Goal: Transaction & Acquisition: Purchase product/service

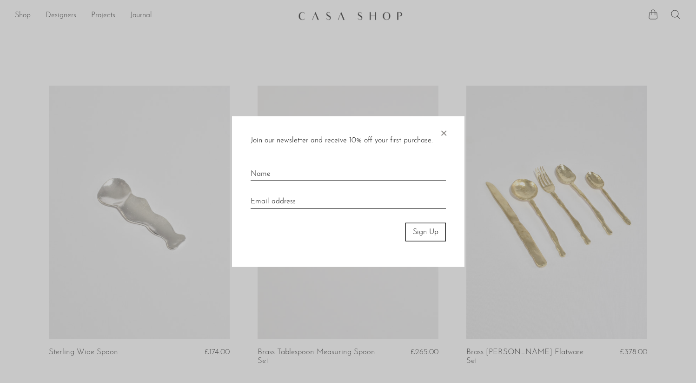
click at [446, 135] on span "×" at bounding box center [443, 131] width 9 height 30
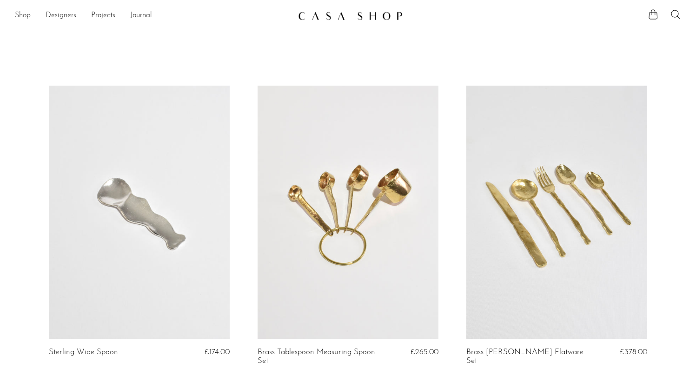
click at [26, 17] on link "Shop" at bounding box center [23, 16] width 16 height 12
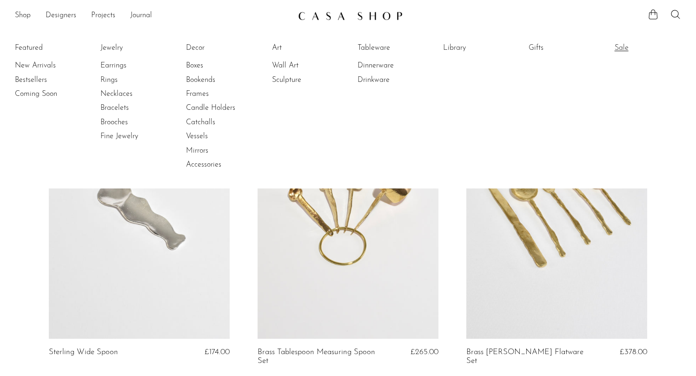
click at [627, 50] on link "Sale" at bounding box center [649, 48] width 70 height 10
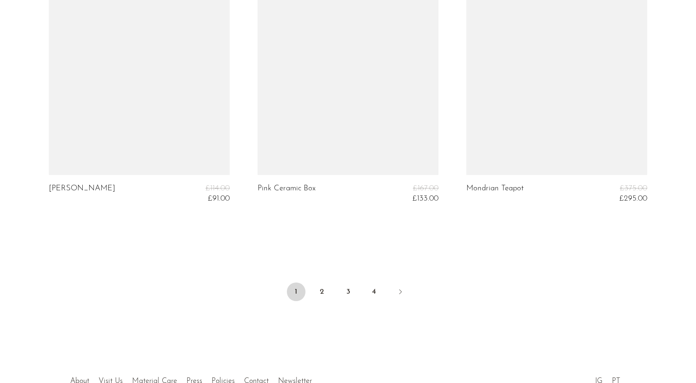
scroll to position [3551, 0]
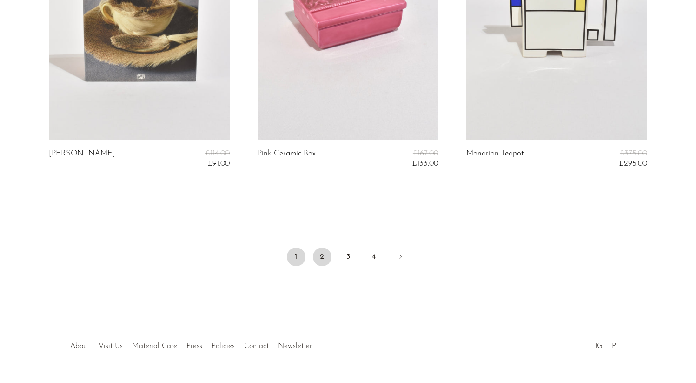
click at [317, 251] on link "2" at bounding box center [322, 256] width 19 height 19
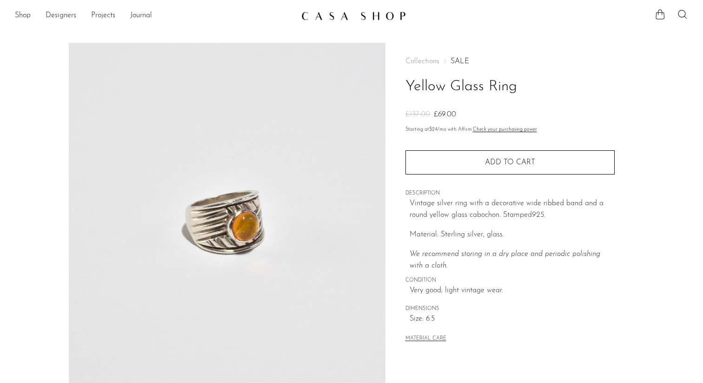
scroll to position [223, 0]
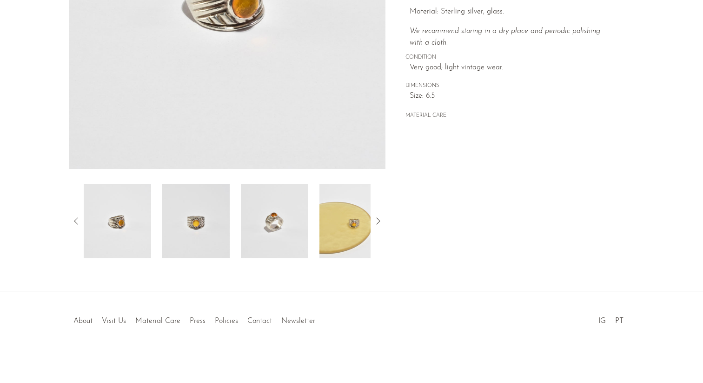
click at [288, 230] on img at bounding box center [274, 221] width 67 height 74
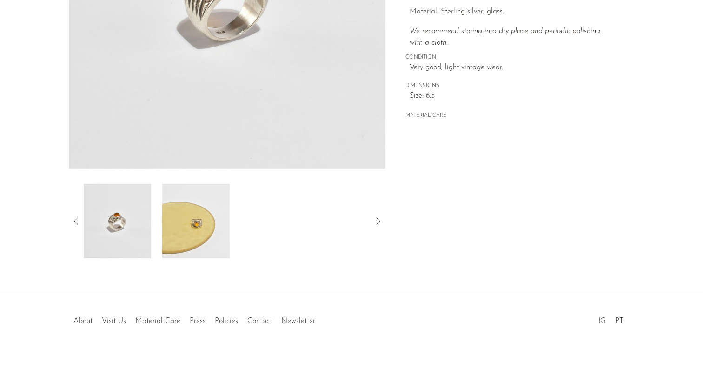
click at [330, 224] on div at bounding box center [227, 221] width 287 height 74
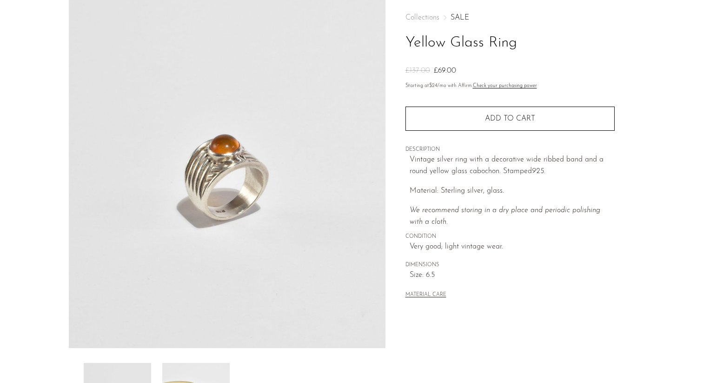
scroll to position [10, 0]
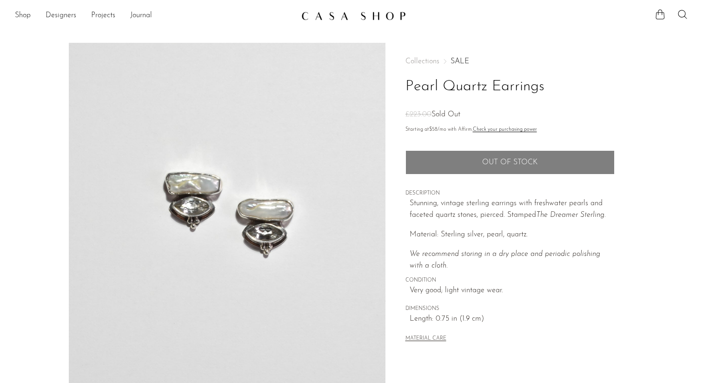
scroll to position [223, 0]
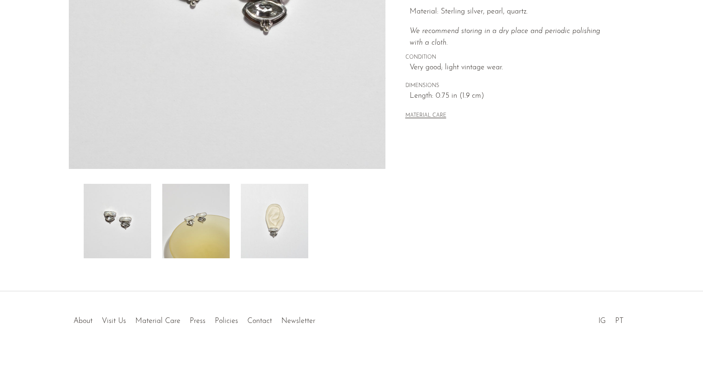
click at [204, 238] on img at bounding box center [195, 221] width 67 height 74
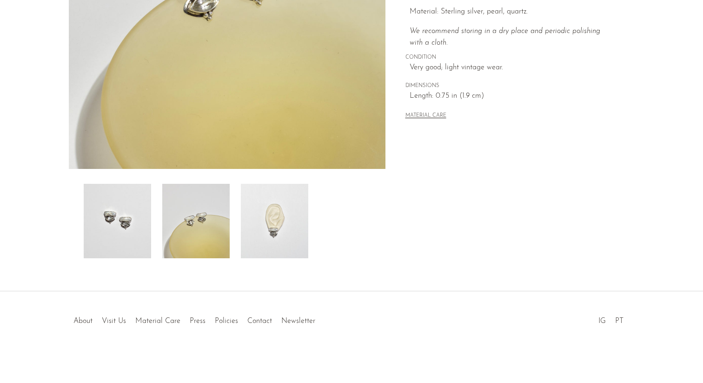
click at [277, 234] on img at bounding box center [274, 221] width 67 height 74
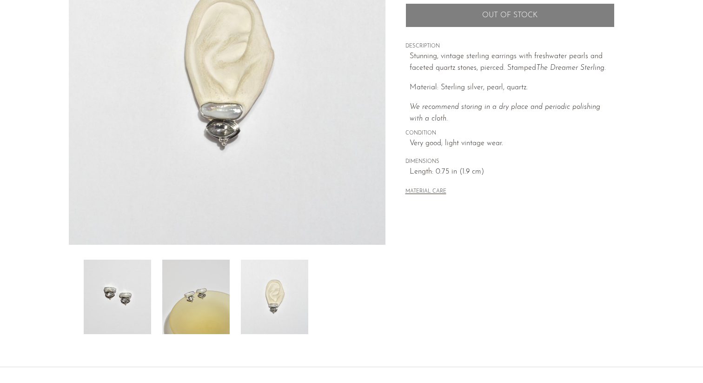
scroll to position [155, 0]
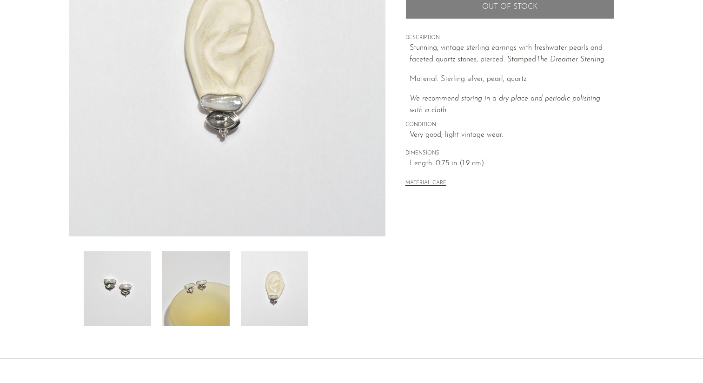
click at [198, 309] on img at bounding box center [195, 288] width 67 height 74
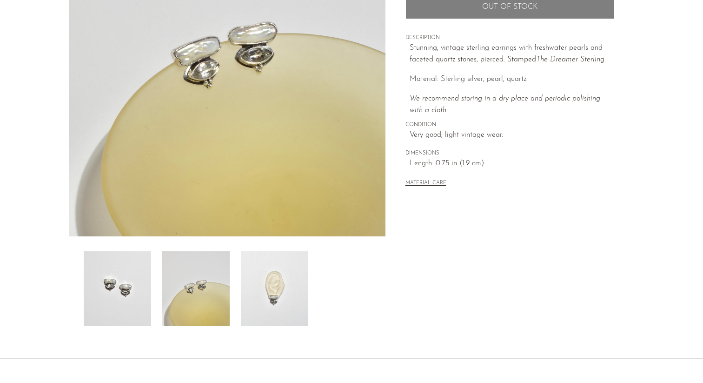
click at [119, 301] on img at bounding box center [117, 288] width 67 height 74
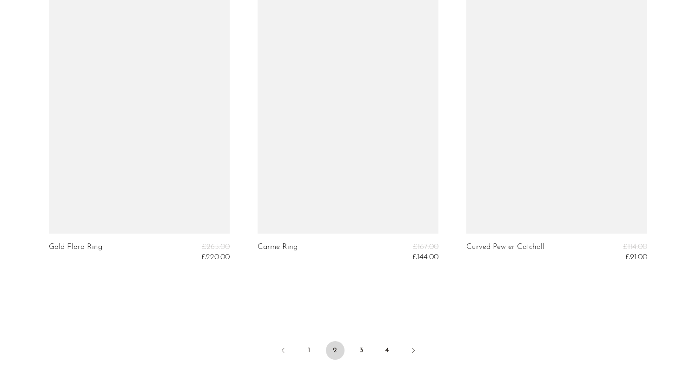
scroll to position [3576, 0]
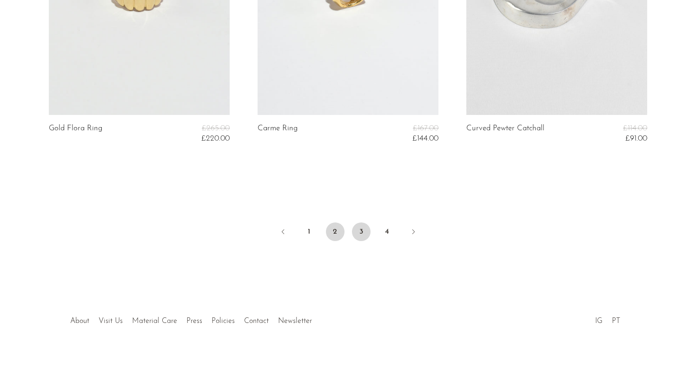
click at [370, 230] on link "3" at bounding box center [361, 231] width 19 height 19
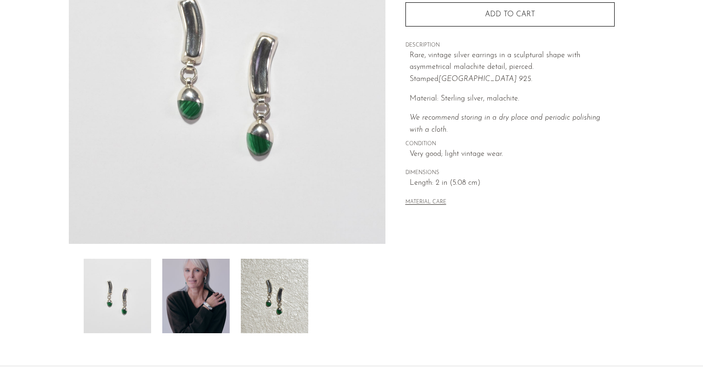
scroll to position [223, 0]
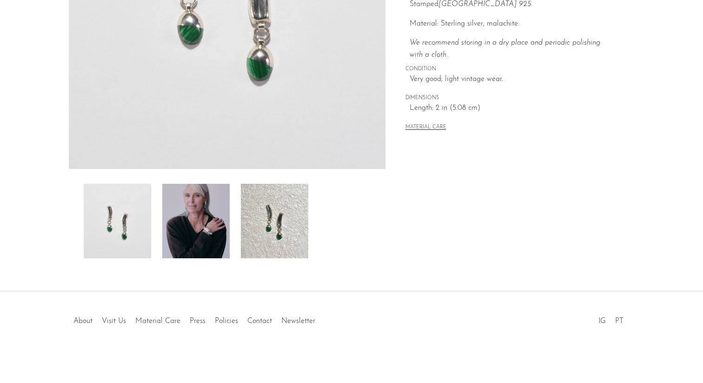
click at [199, 204] on img at bounding box center [195, 221] width 67 height 74
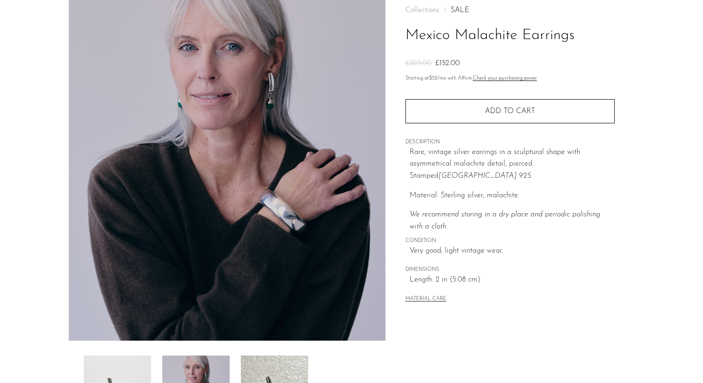
scroll to position [41, 0]
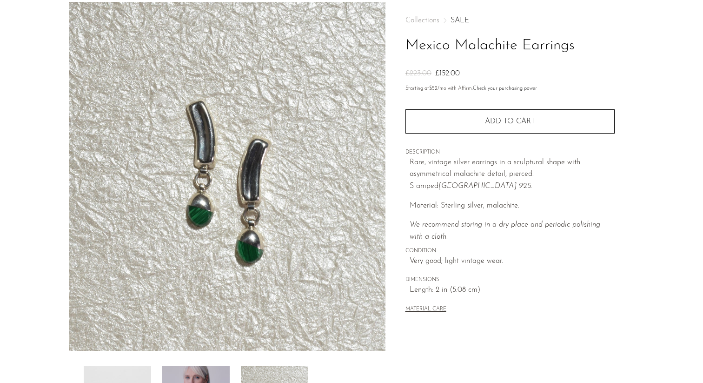
click at [203, 363] on div at bounding box center [227, 221] width 317 height 438
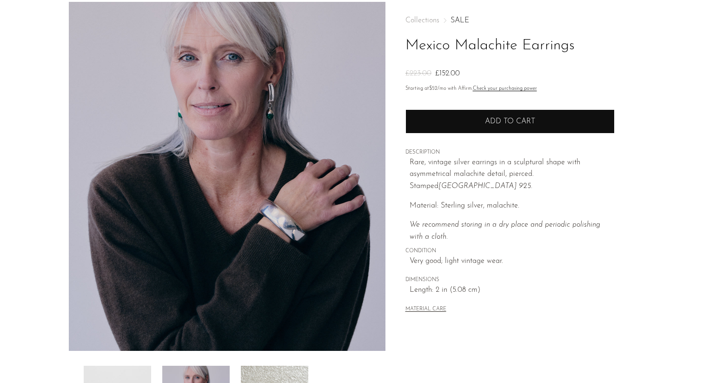
click at [504, 129] on button "Add to cart" at bounding box center [509, 121] width 209 height 24
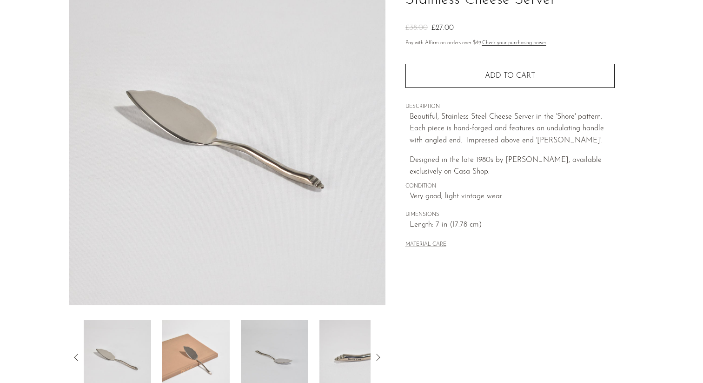
scroll to position [223, 0]
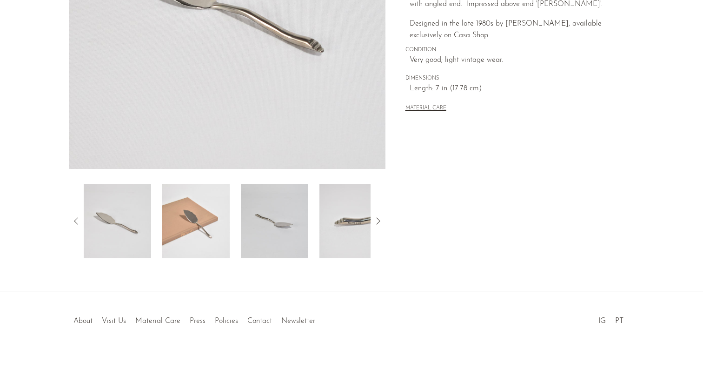
click at [212, 237] on img at bounding box center [195, 221] width 67 height 74
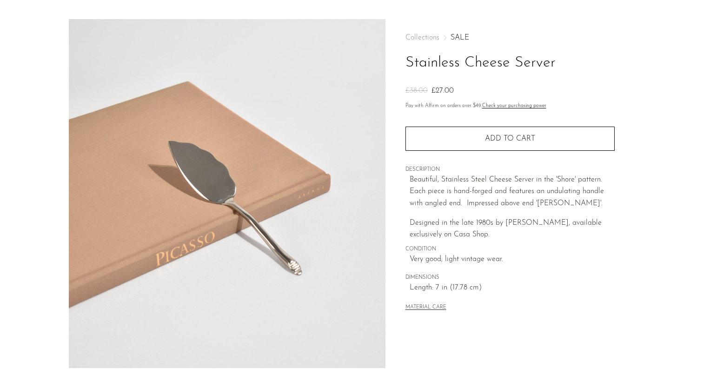
scroll to position [25, 0]
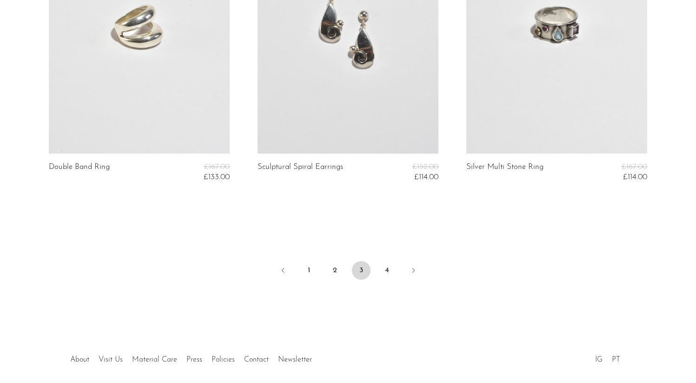
scroll to position [3576, 0]
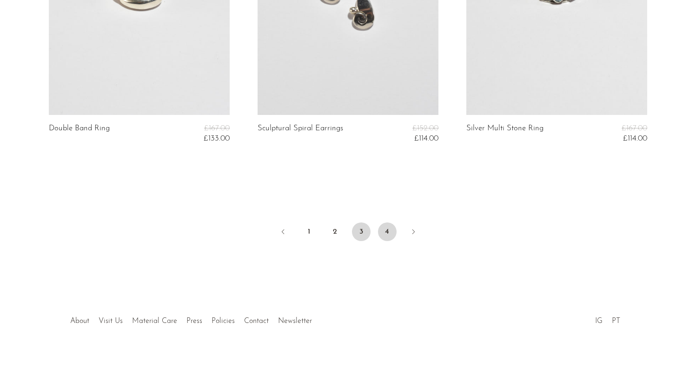
click at [391, 233] on link "4" at bounding box center [387, 231] width 19 height 19
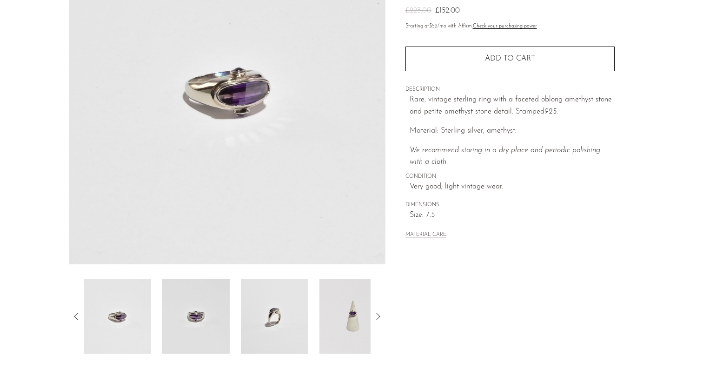
scroll to position [191, 0]
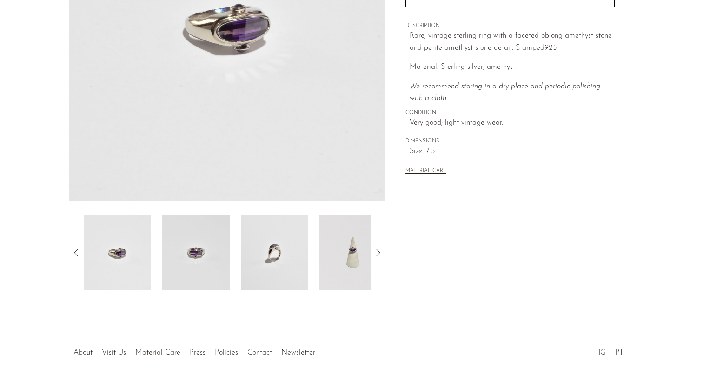
click at [271, 263] on img at bounding box center [274, 252] width 67 height 74
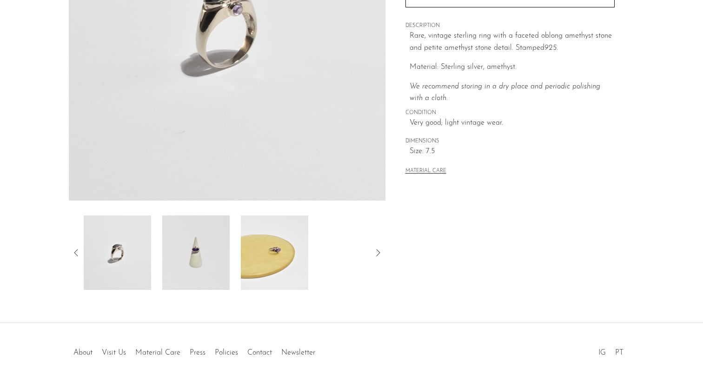
click at [279, 259] on img at bounding box center [274, 252] width 67 height 74
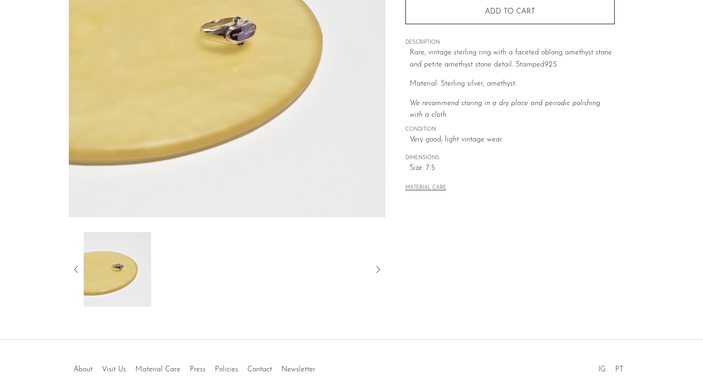
scroll to position [171, 0]
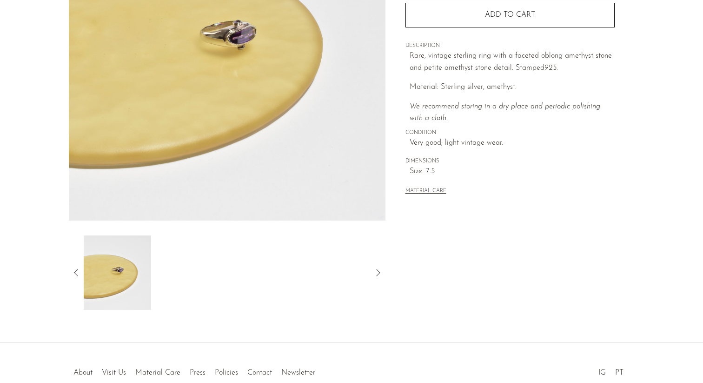
click at [63, 272] on article "Faceted Modernist Amethyst Ring £223.00 £152.00" at bounding box center [351, 91] width 595 height 438
click at [75, 272] on icon at bounding box center [76, 272] width 11 height 11
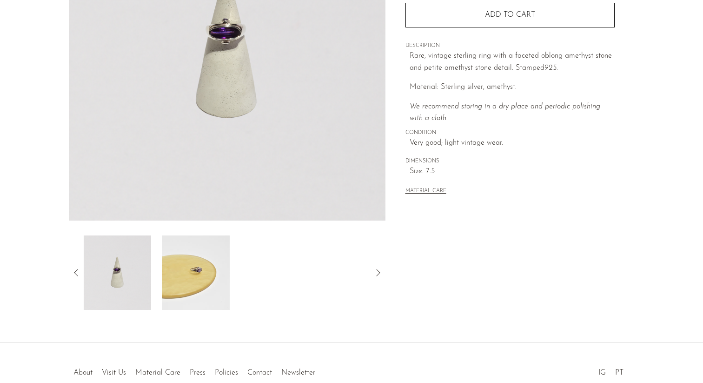
click at [107, 279] on img at bounding box center [117, 272] width 67 height 74
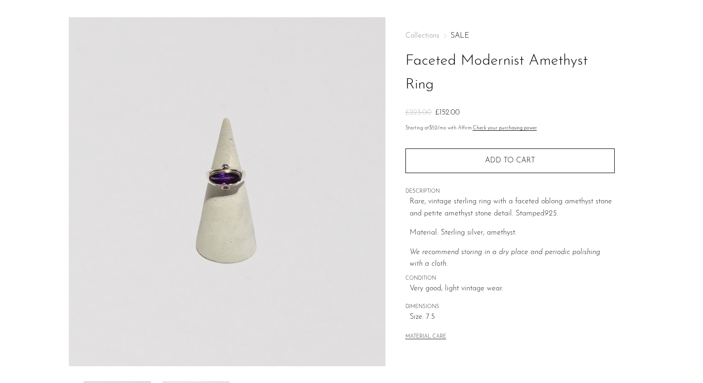
scroll to position [0, 0]
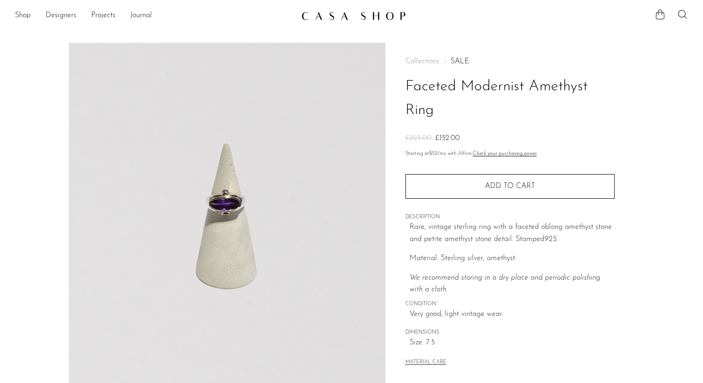
click at [427, 362] on button "MATERIAL CARE" at bounding box center [425, 362] width 41 height 7
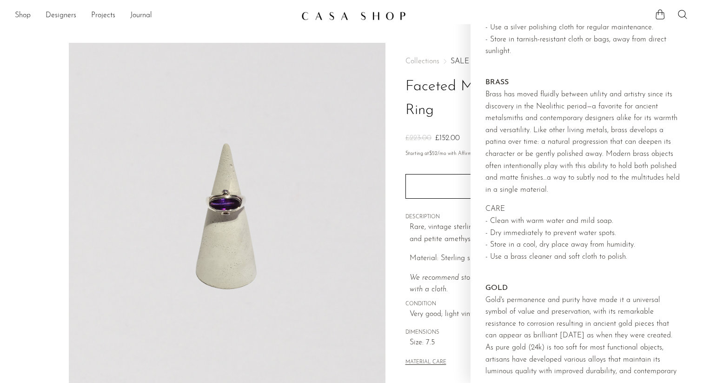
scroll to position [392, 0]
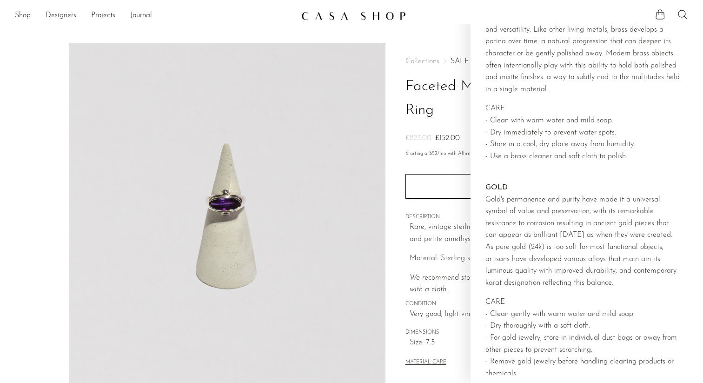
click at [446, 272] on p "We recommend storing in a dry place and periodic polishing with a cloth." at bounding box center [511, 284] width 205 height 24
click at [443, 86] on h1 "Faceted Modernist Amethyst Ring" at bounding box center [509, 98] width 209 height 47
click at [396, 155] on div "Collections SALE Faceted Modernist Amethyst Ring £223.00 £152.00 Starting at $5…" at bounding box center [509, 262] width 249 height 438
click at [398, 152] on div "Collections SALE Faceted Modernist Amethyst Ring £223.00 £152.00 Starting at $5…" at bounding box center [509, 262] width 249 height 438
click at [448, 157] on p "Starting at $52 /mo with Affirm. Check your purchasing power" at bounding box center [509, 154] width 209 height 8
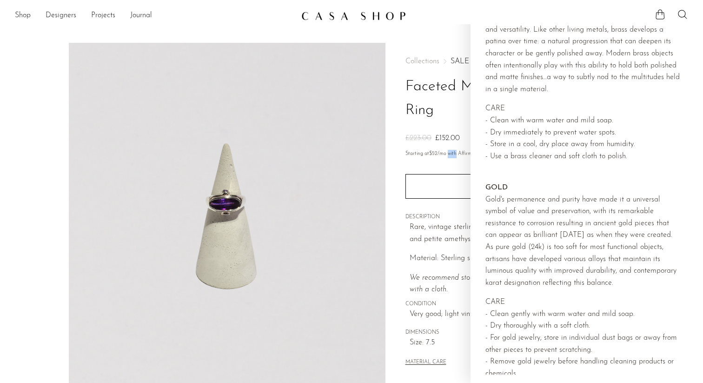
click at [448, 157] on p "Starting at $52 /mo with Affirm. Check your purchasing power" at bounding box center [509, 154] width 209 height 8
click at [446, 282] on p "We recommend storing in a dry place and periodic polishing with a cloth." at bounding box center [511, 284] width 205 height 24
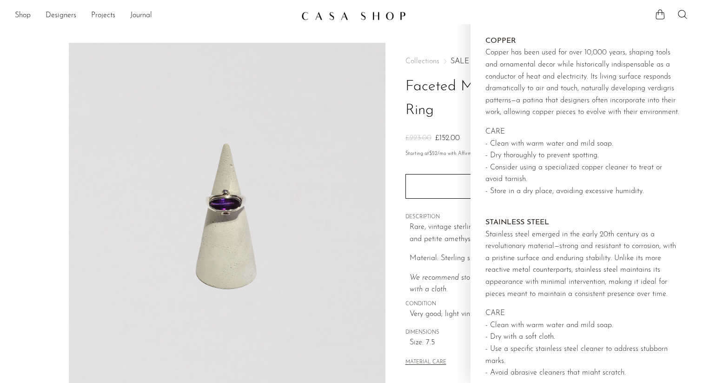
scroll to position [7, 0]
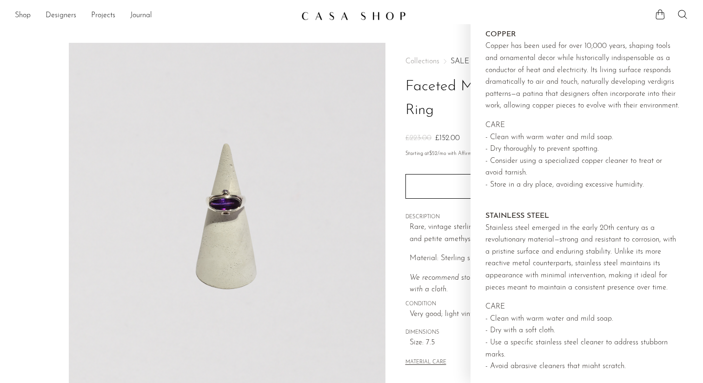
click at [451, 280] on icon "We recommend storing in a dry place and periodic polishing with a cloth." at bounding box center [504, 284] width 191 height 20
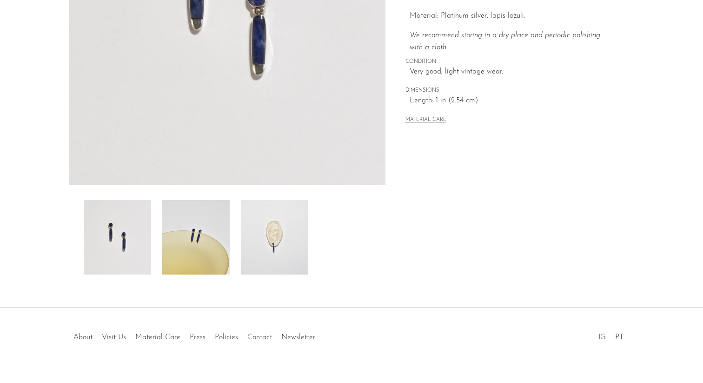
scroll to position [223, 0]
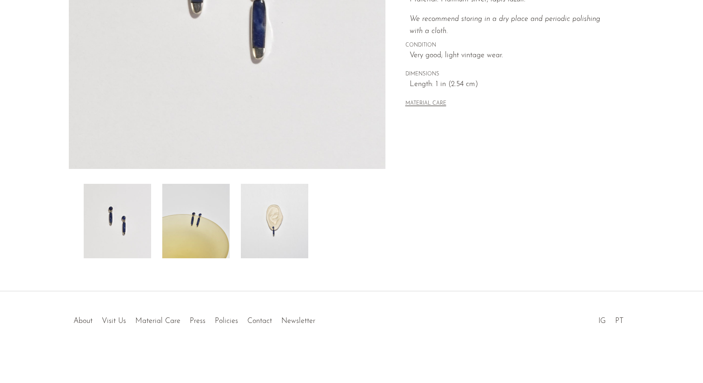
click at [205, 240] on img at bounding box center [195, 221] width 67 height 74
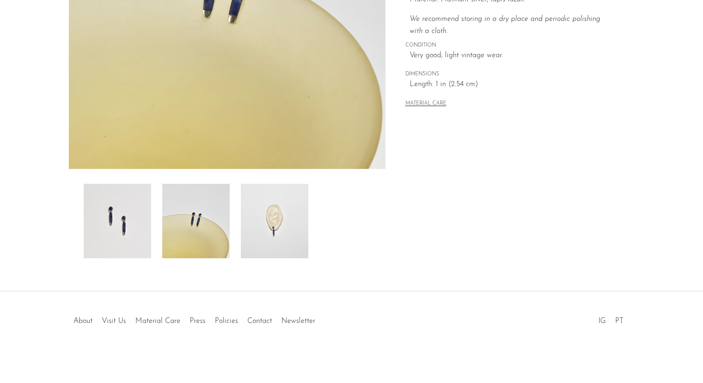
click at [269, 240] on img at bounding box center [274, 221] width 67 height 74
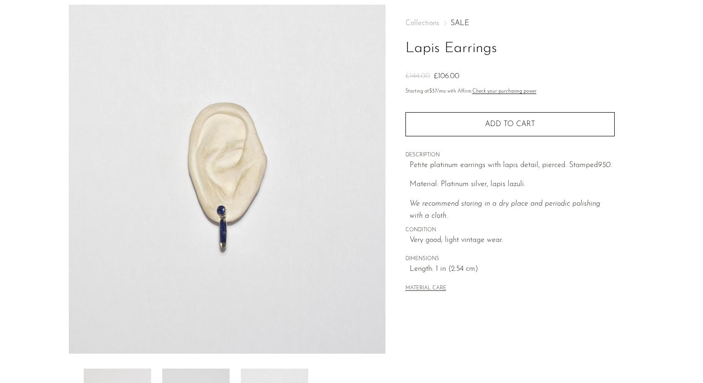
scroll to position [31, 0]
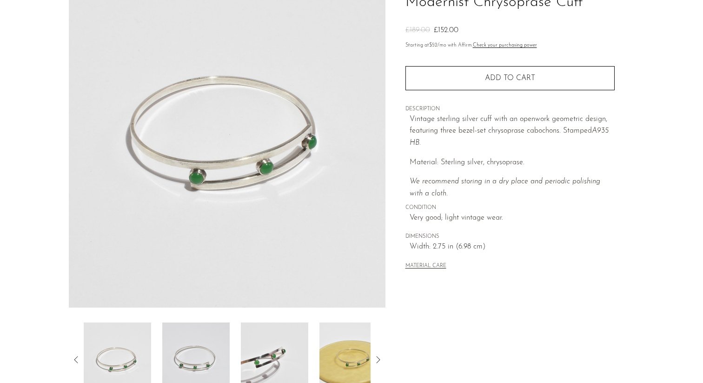
scroll to position [90, 0]
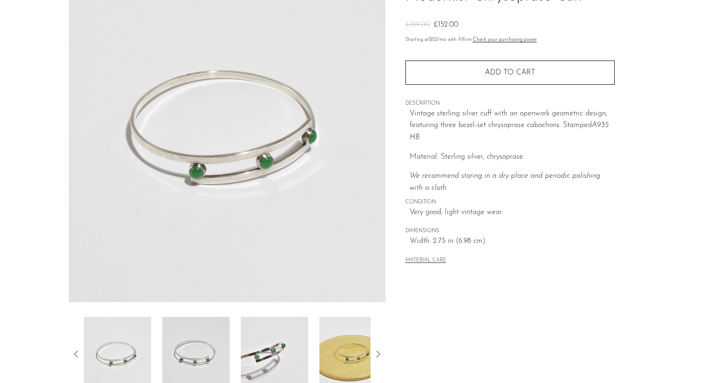
click at [284, 359] on img at bounding box center [274, 354] width 67 height 74
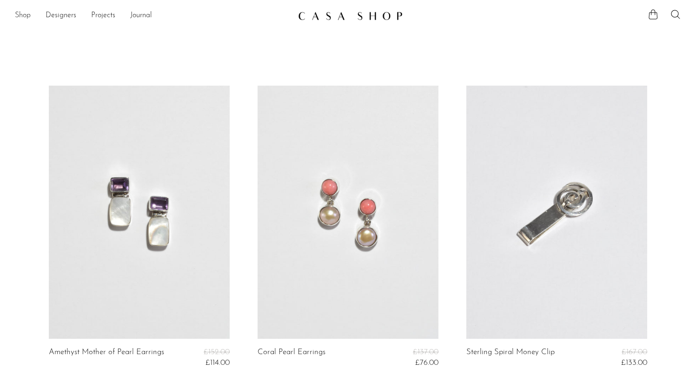
click at [19, 14] on link "Shop" at bounding box center [23, 16] width 16 height 12
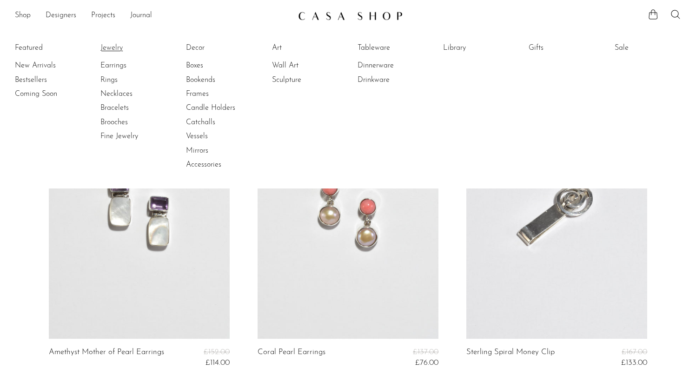
click at [116, 46] on link "Jewelry" at bounding box center [135, 48] width 70 height 10
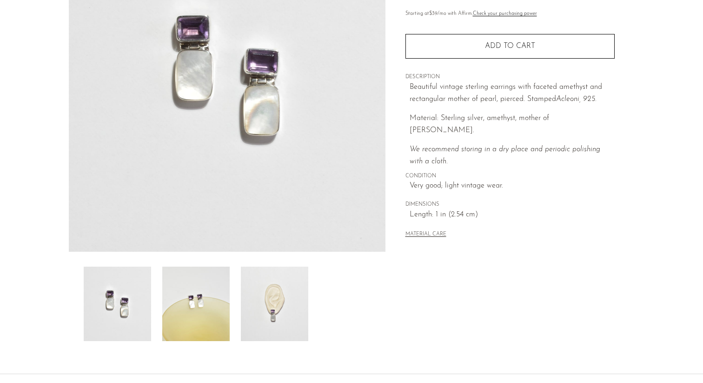
scroll to position [223, 0]
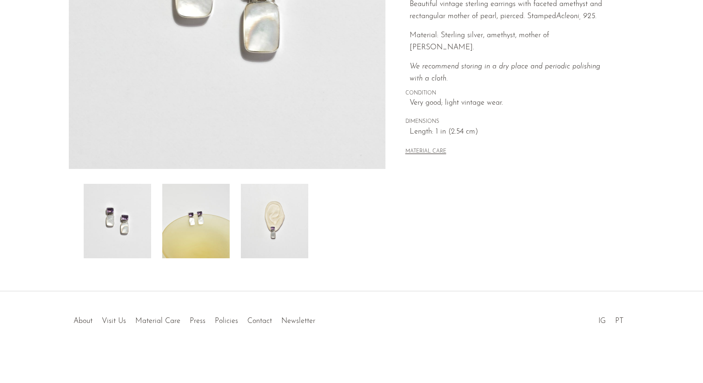
click at [299, 247] on img at bounding box center [274, 221] width 67 height 74
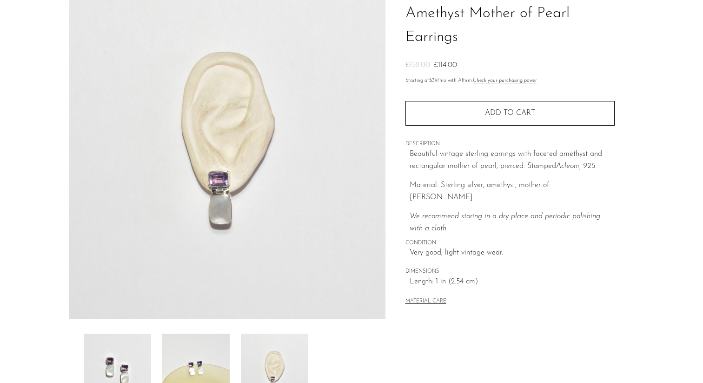
scroll to position [74, 0]
click at [231, 212] on img at bounding box center [227, 143] width 317 height 349
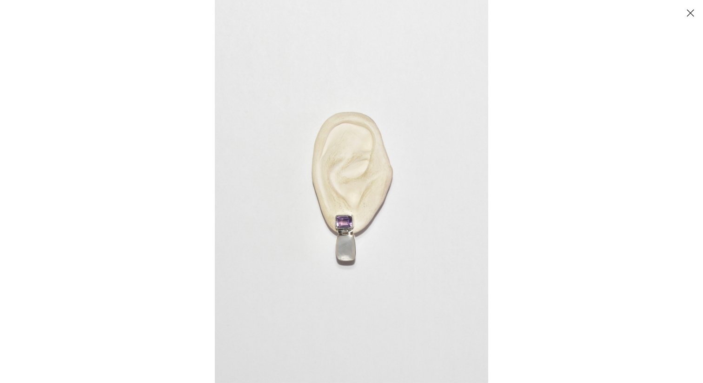
click at [279, 224] on img at bounding box center [351, 191] width 273 height 383
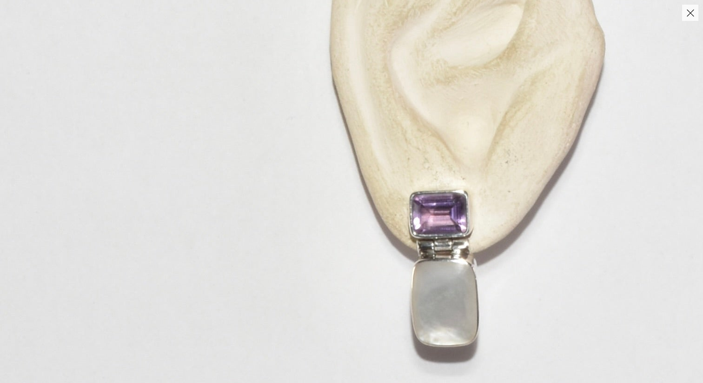
click at [279, 224] on img at bounding box center [464, 111] width 929 height 1300
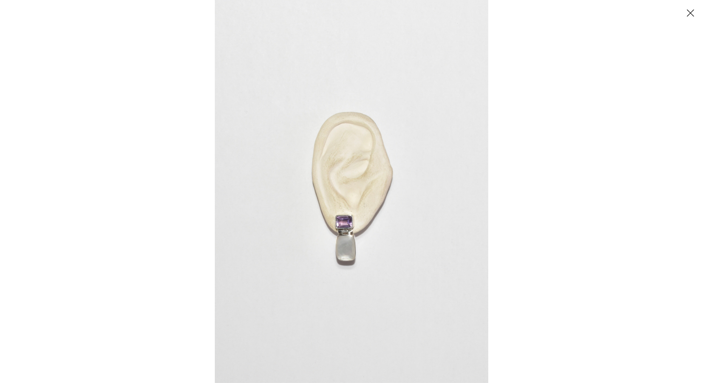
click at [688, 11] on button "Close" at bounding box center [690, 13] width 16 height 16
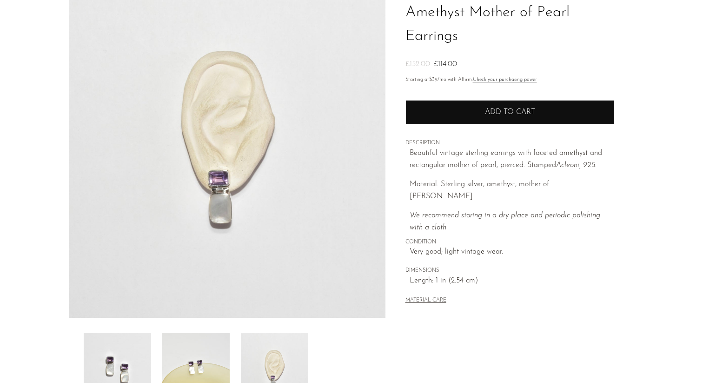
click at [521, 117] on button "Add to cart" at bounding box center [509, 112] width 209 height 24
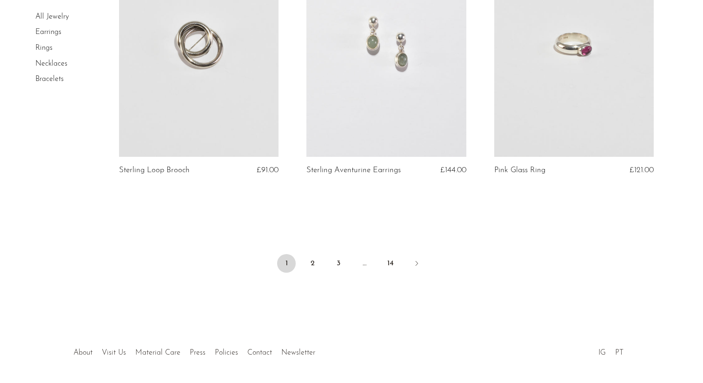
scroll to position [3082, 0]
click at [322, 252] on ul "1 2 3 … 14" at bounding box center [351, 262] width 595 height 28
click at [315, 253] on link "2" at bounding box center [312, 261] width 19 height 19
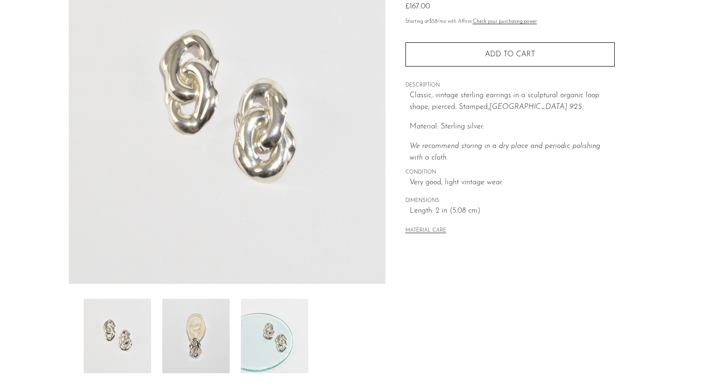
scroll to position [113, 0]
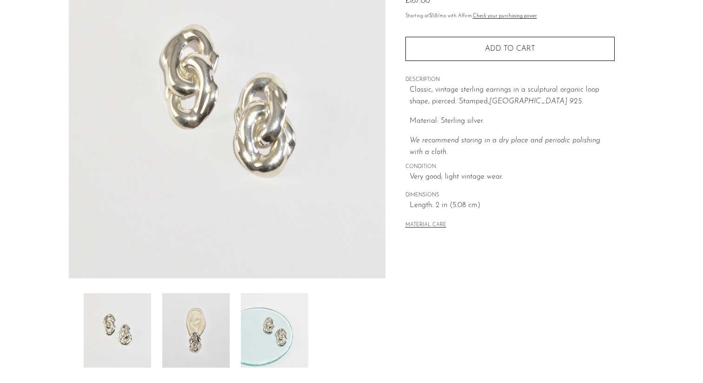
click at [215, 323] on img at bounding box center [195, 330] width 67 height 74
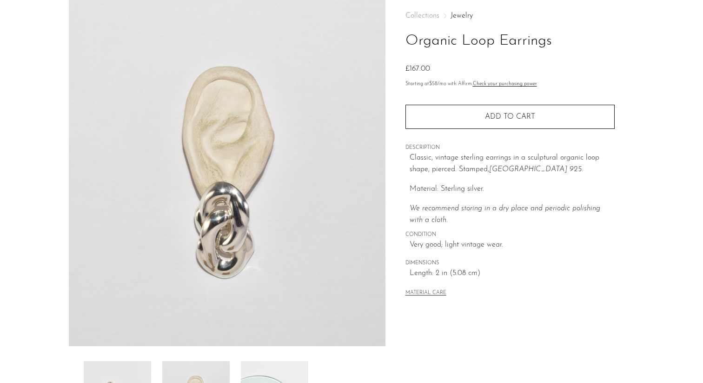
scroll to position [38, 0]
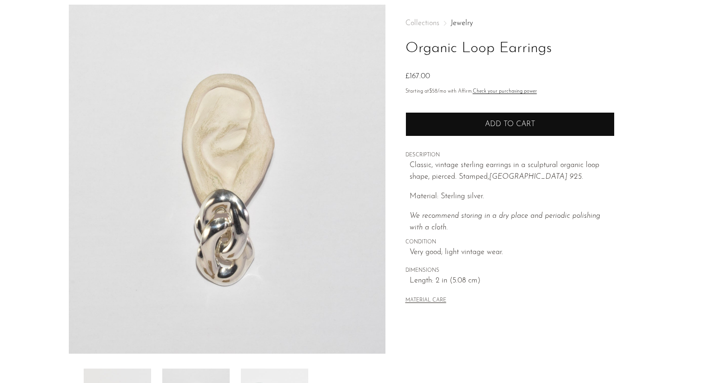
click at [514, 130] on button "Add to cart" at bounding box center [509, 124] width 209 height 24
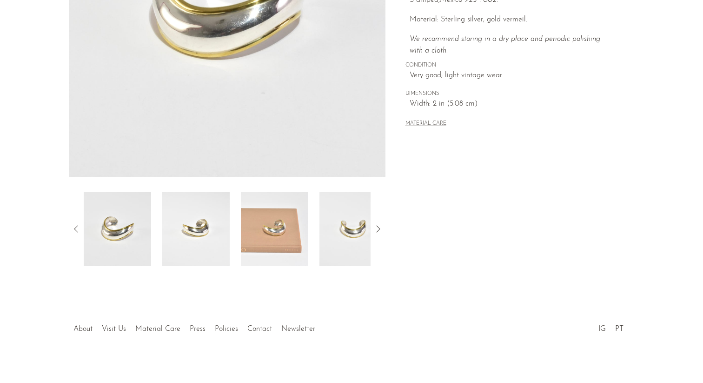
scroll to position [223, 0]
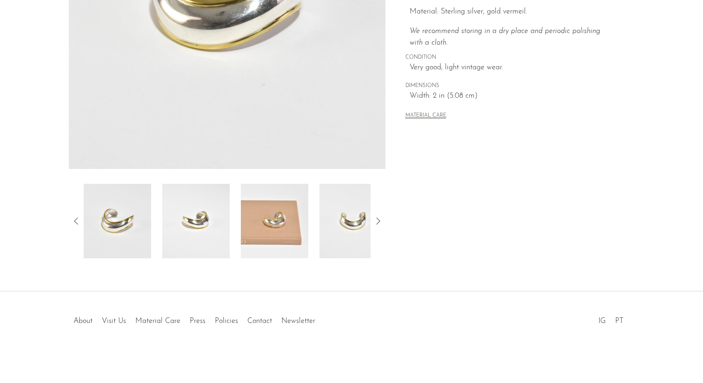
click at [274, 238] on img at bounding box center [274, 221] width 67 height 74
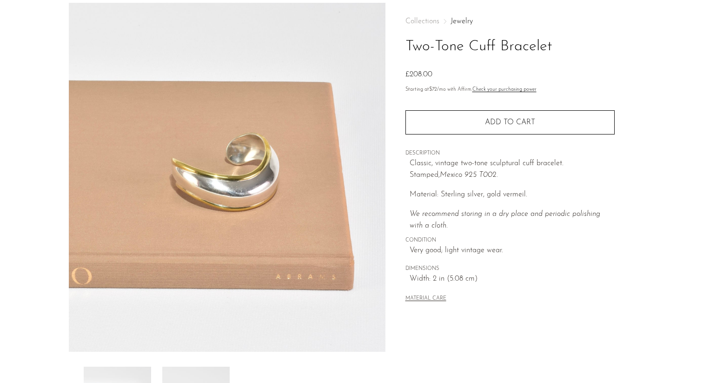
scroll to position [0, 0]
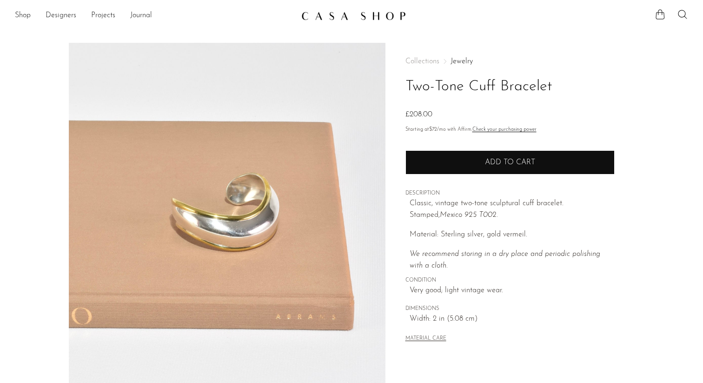
click at [534, 170] on button "Add to cart" at bounding box center [509, 162] width 209 height 24
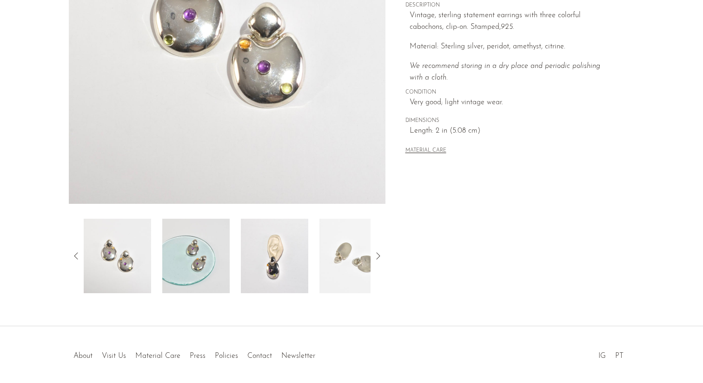
scroll to position [205, 0]
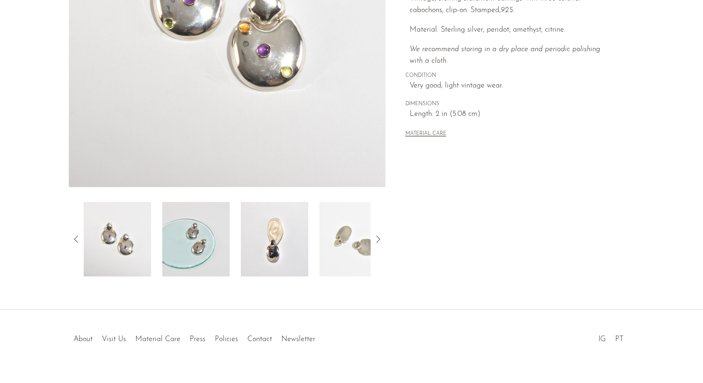
click at [204, 265] on img at bounding box center [195, 239] width 67 height 74
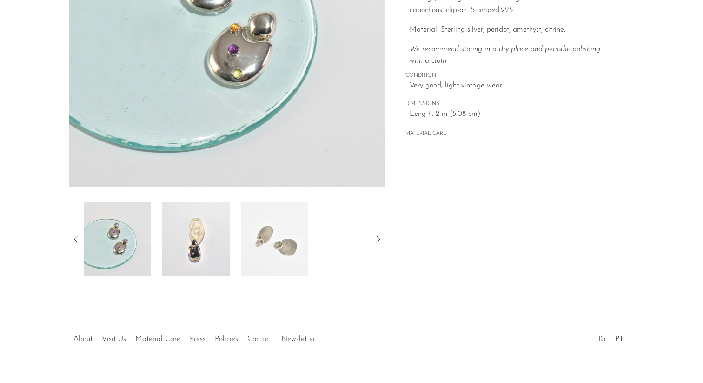
click at [199, 251] on img at bounding box center [195, 239] width 67 height 74
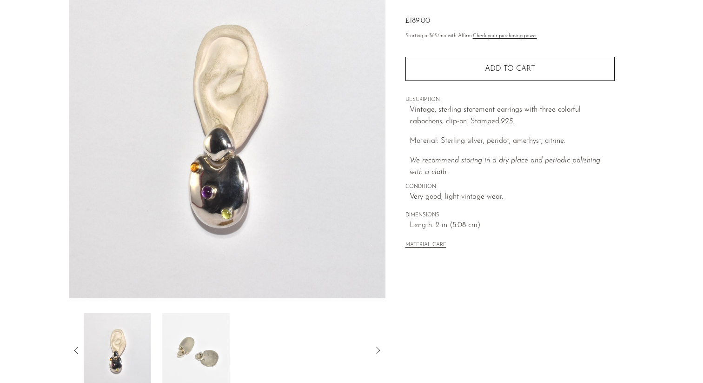
scroll to position [0, 0]
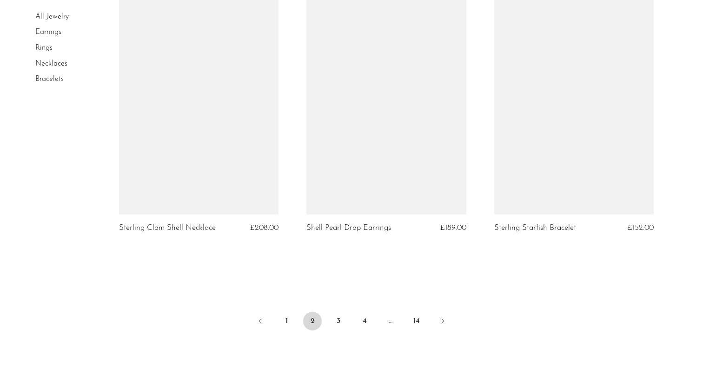
scroll to position [3042, 0]
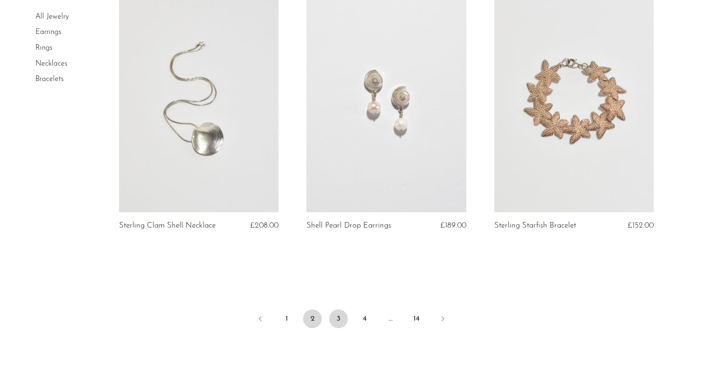
click at [333, 319] on link "3" at bounding box center [338, 318] width 19 height 19
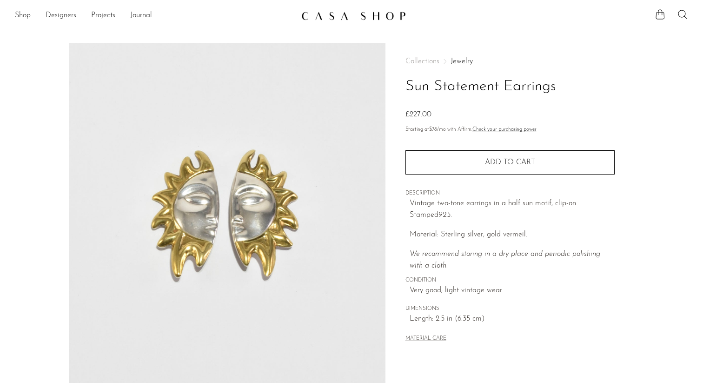
scroll to position [179, 0]
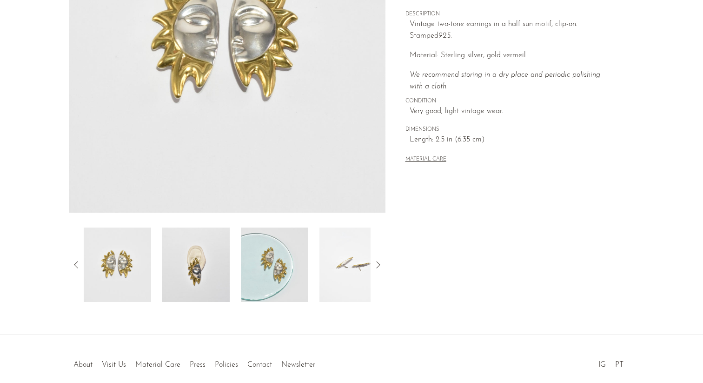
click at [207, 284] on img at bounding box center [195, 264] width 67 height 74
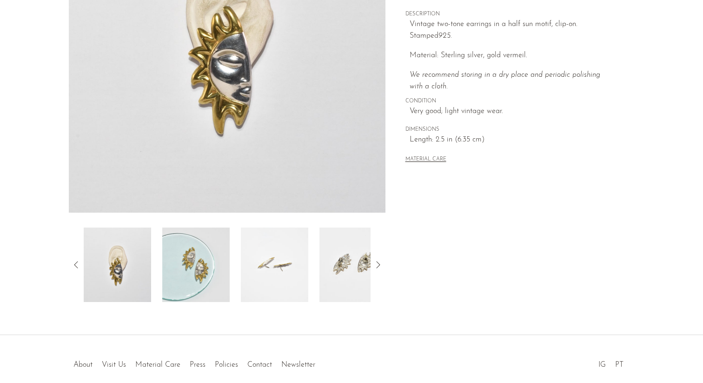
scroll to position [0, 0]
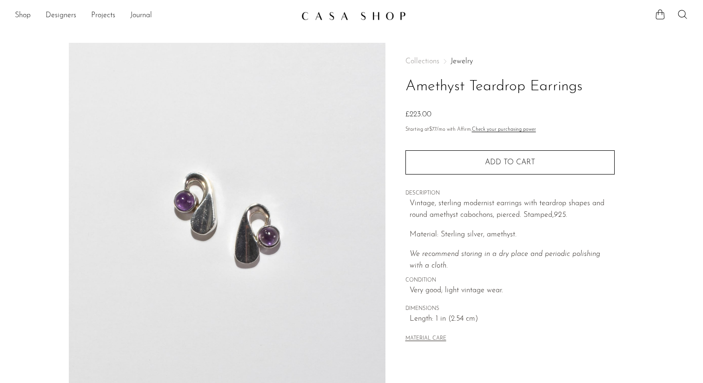
scroll to position [223, 0]
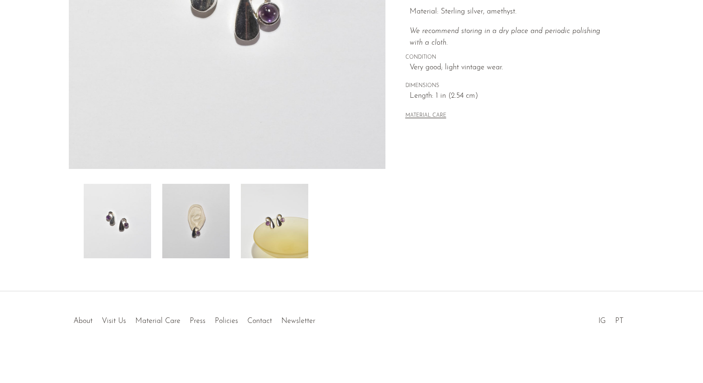
click at [213, 235] on img at bounding box center [195, 221] width 67 height 74
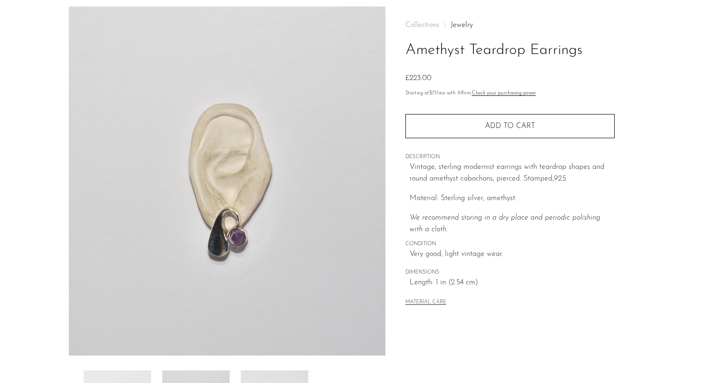
scroll to position [0, 0]
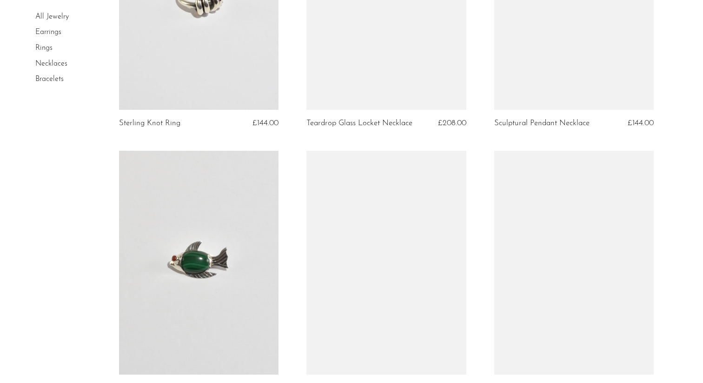
scroll to position [3015, 0]
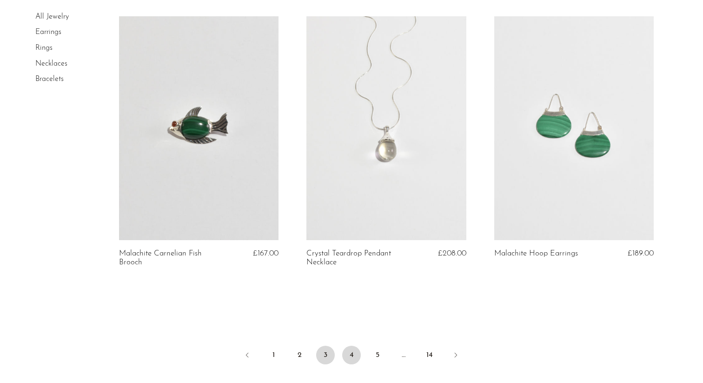
click at [354, 364] on link "4" at bounding box center [351, 354] width 19 height 19
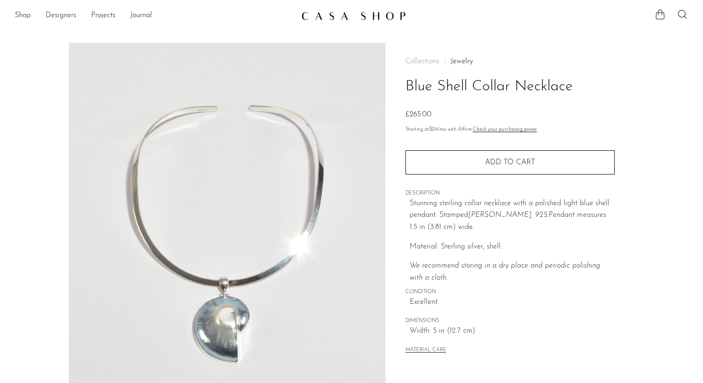
scroll to position [223, 0]
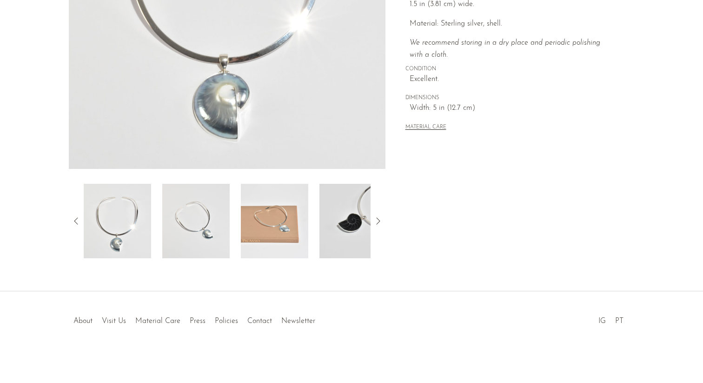
click at [192, 231] on img at bounding box center [195, 221] width 67 height 74
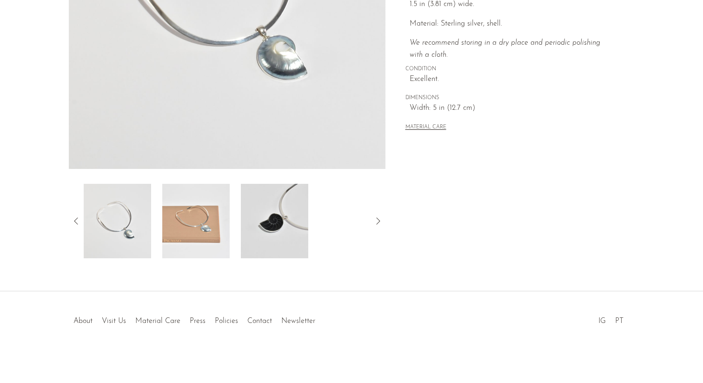
click at [198, 231] on img at bounding box center [195, 221] width 67 height 74
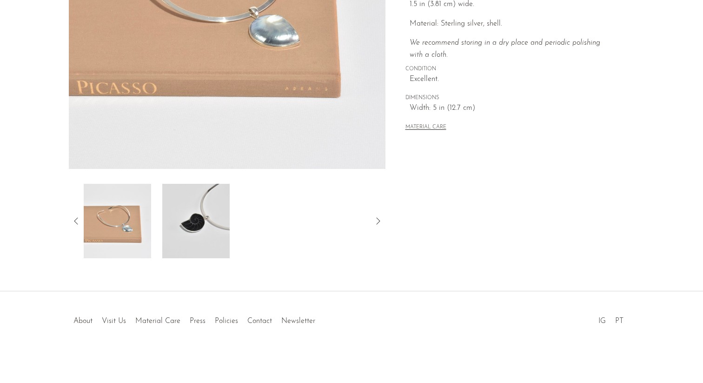
click at [199, 232] on img at bounding box center [195, 221] width 67 height 74
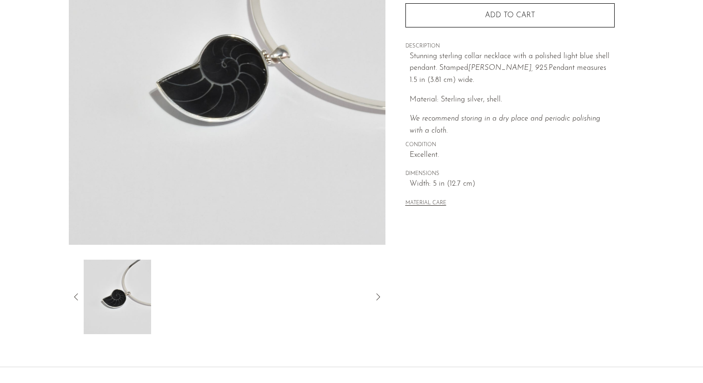
scroll to position [138, 0]
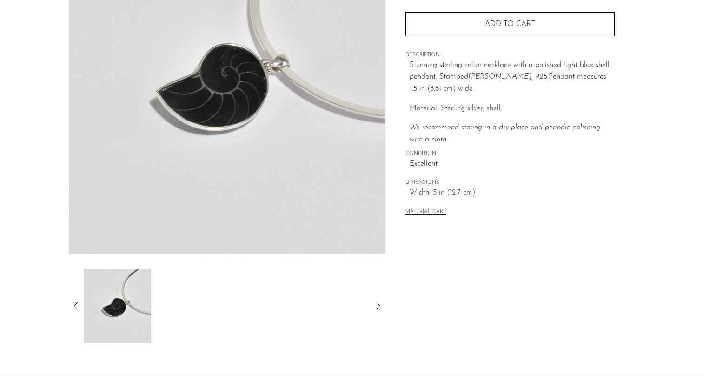
click at [75, 304] on icon at bounding box center [76, 305] width 4 height 7
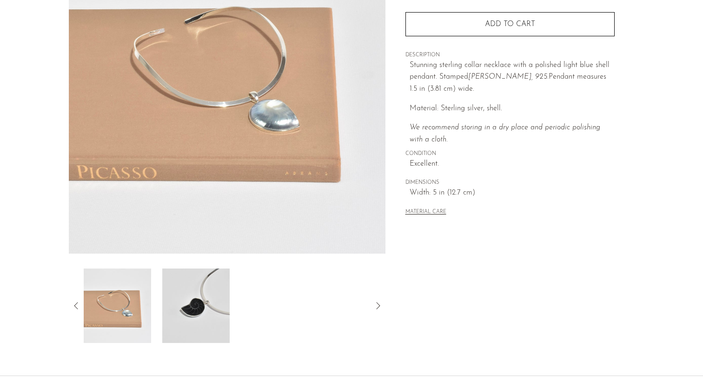
click at [148, 309] on img at bounding box center [117, 305] width 67 height 74
click at [136, 310] on img at bounding box center [117, 305] width 67 height 74
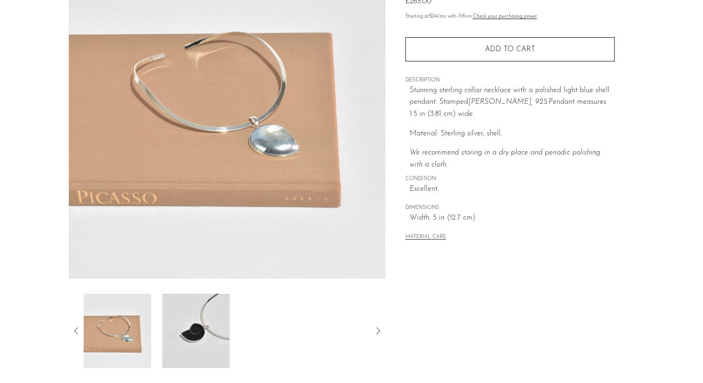
scroll to position [168, 0]
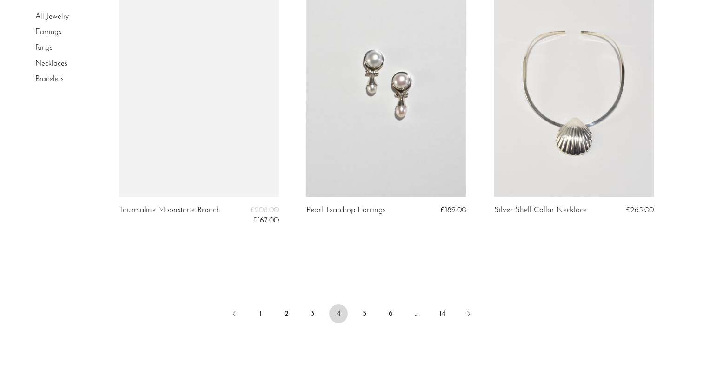
scroll to position [3071, 0]
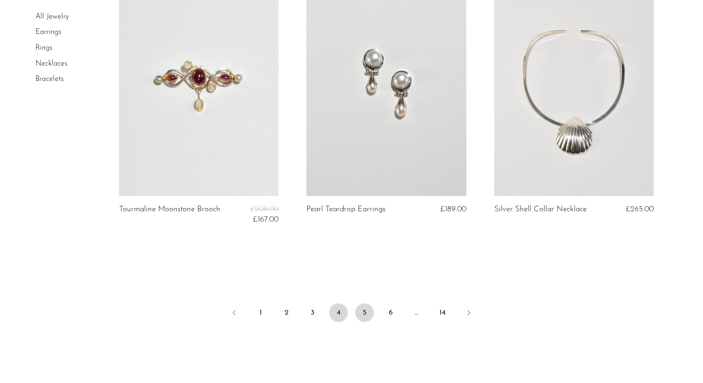
click at [365, 315] on link "5" at bounding box center [364, 312] width 19 height 19
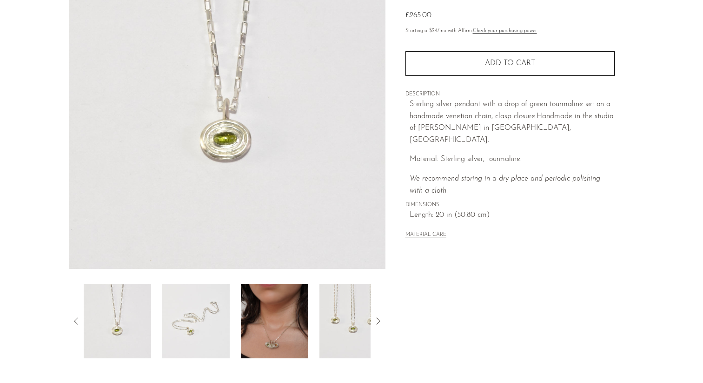
scroll to position [155, 0]
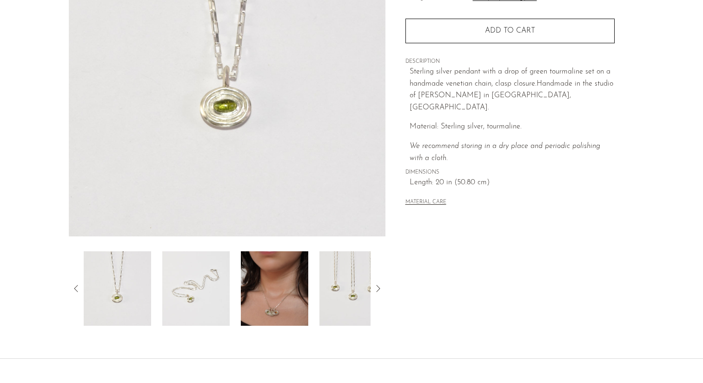
click at [293, 307] on img at bounding box center [274, 288] width 67 height 74
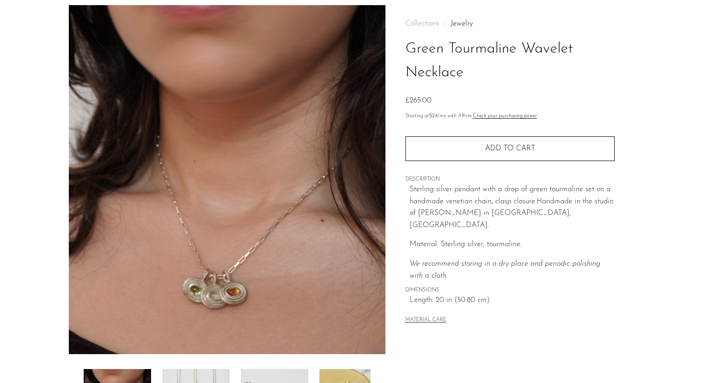
scroll to position [0, 0]
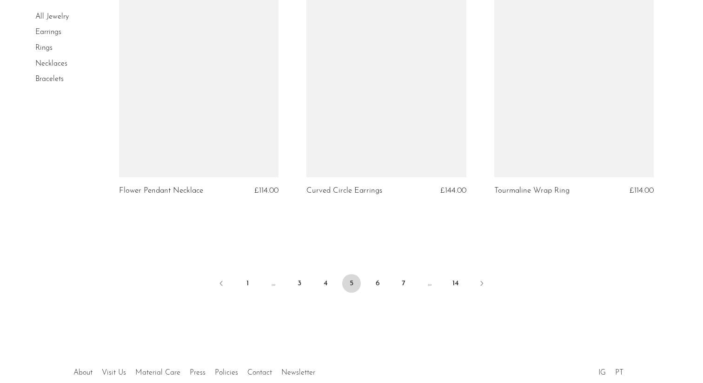
scroll to position [3093, 0]
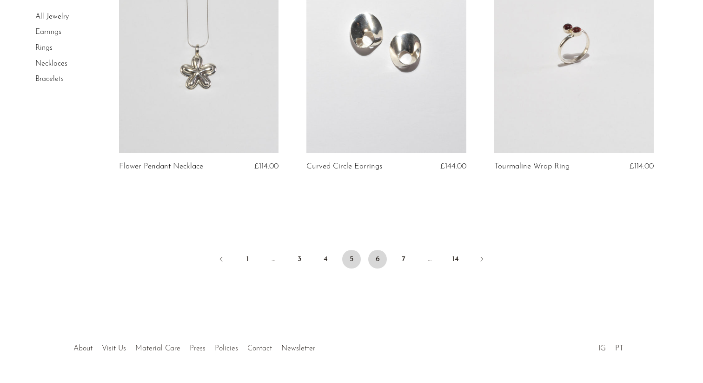
click at [376, 268] on link "6" at bounding box center [377, 259] width 19 height 19
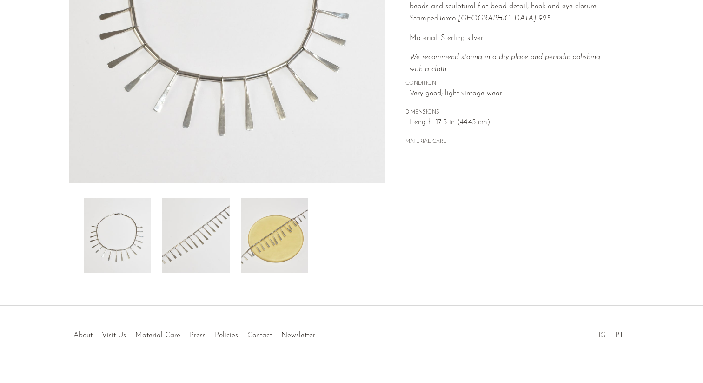
scroll to position [219, 0]
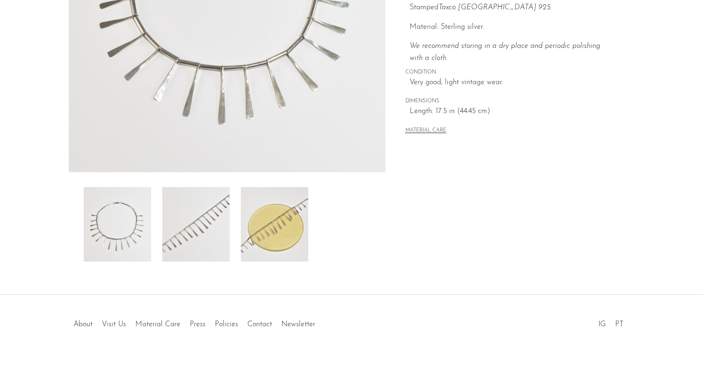
click at [175, 239] on img at bounding box center [195, 224] width 67 height 74
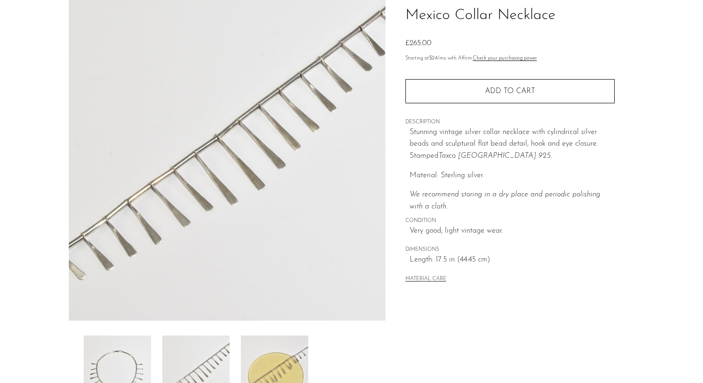
scroll to position [0, 0]
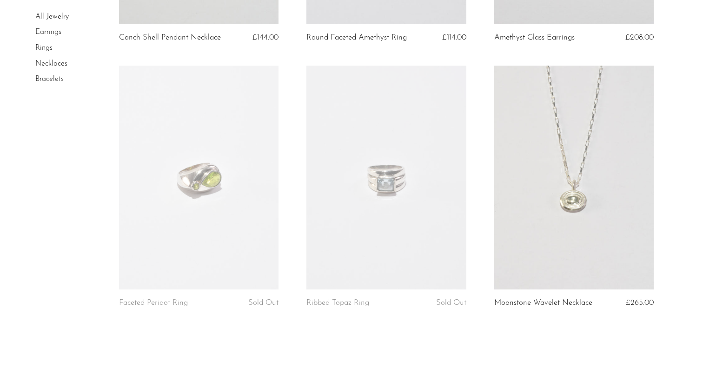
scroll to position [3127, 0]
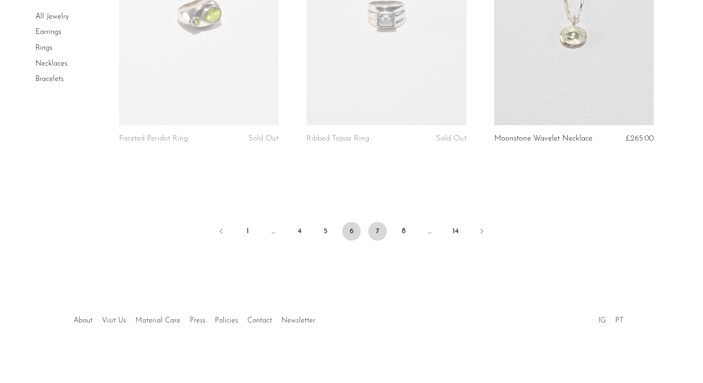
click at [377, 231] on link "7" at bounding box center [377, 231] width 19 height 19
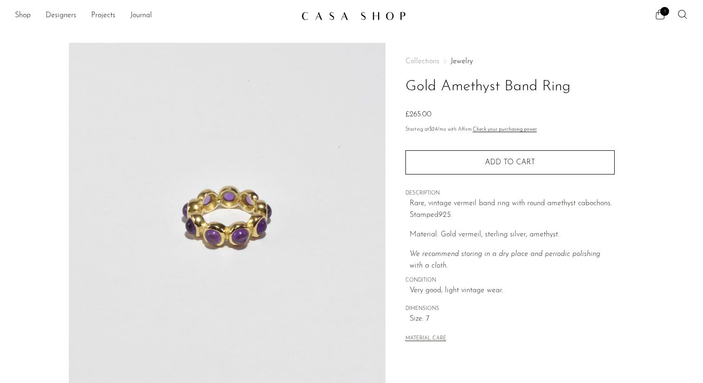
scroll to position [223, 0]
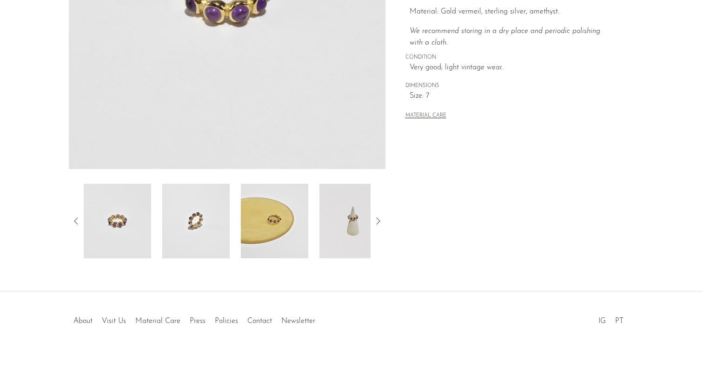
click at [286, 239] on img at bounding box center [274, 221] width 67 height 74
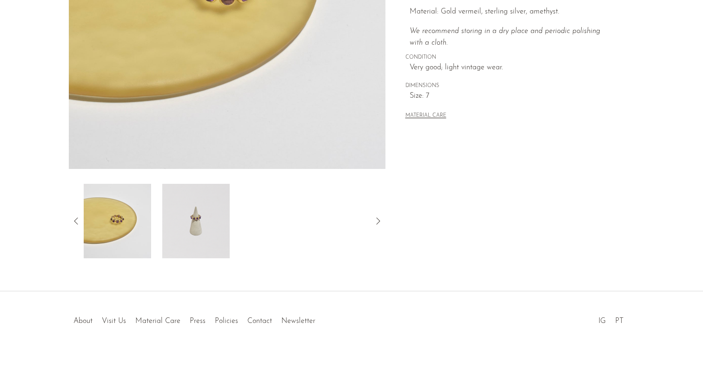
click at [207, 250] on img at bounding box center [195, 221] width 67 height 74
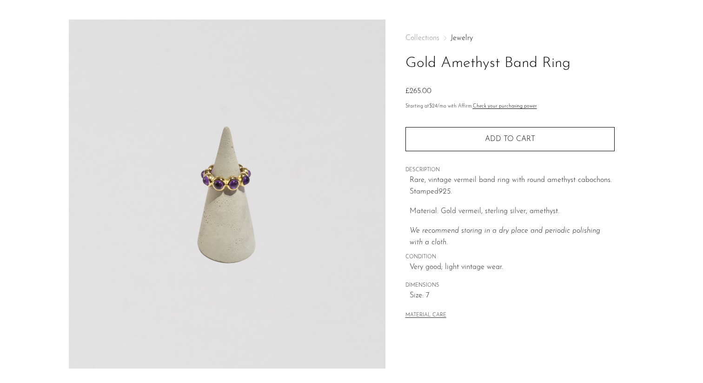
scroll to position [21, 0]
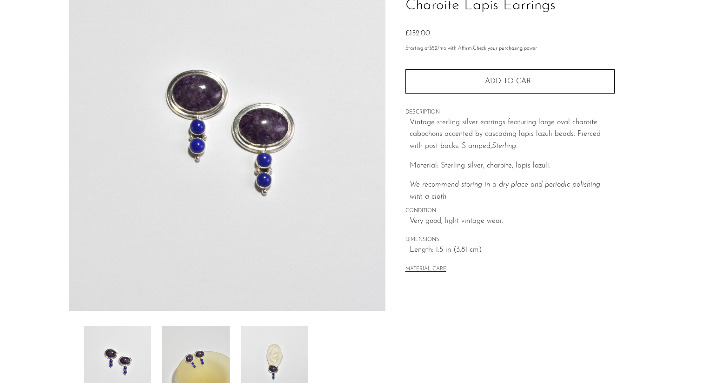
scroll to position [223, 0]
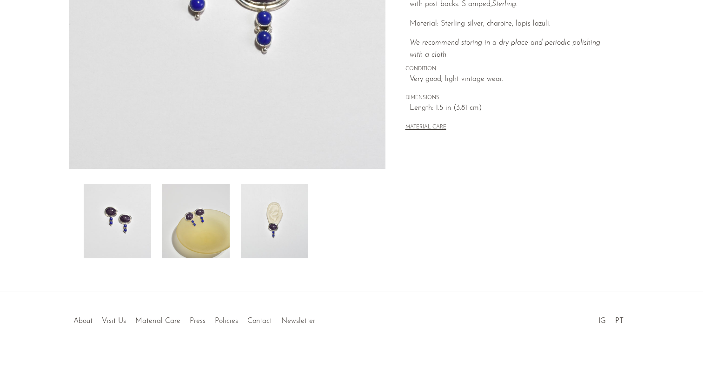
click at [202, 234] on img at bounding box center [195, 221] width 67 height 74
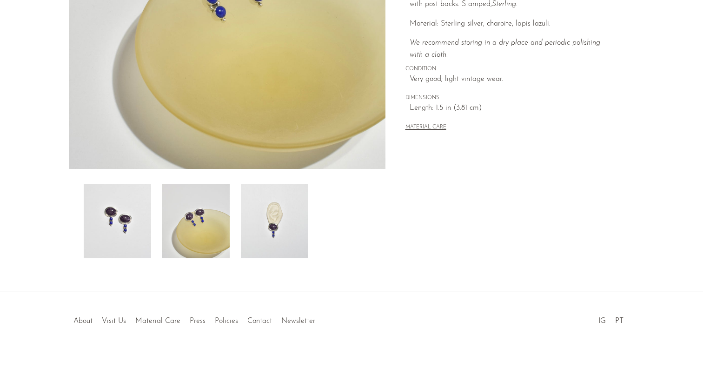
click at [259, 230] on img at bounding box center [274, 221] width 67 height 74
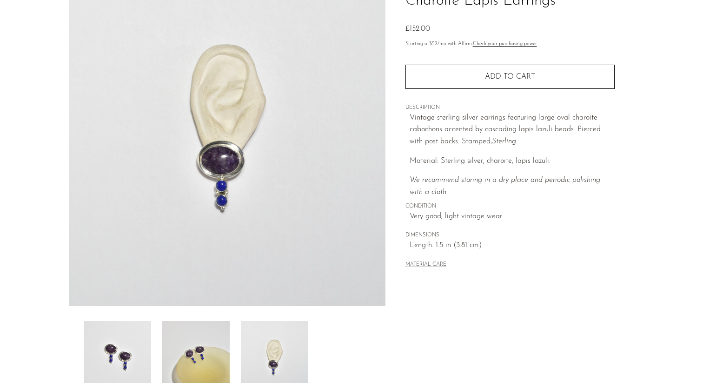
scroll to position [0, 0]
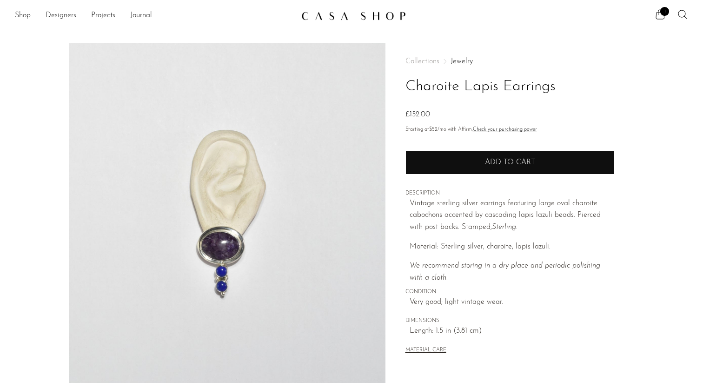
click at [528, 162] on span "Add to cart" at bounding box center [510, 162] width 50 height 9
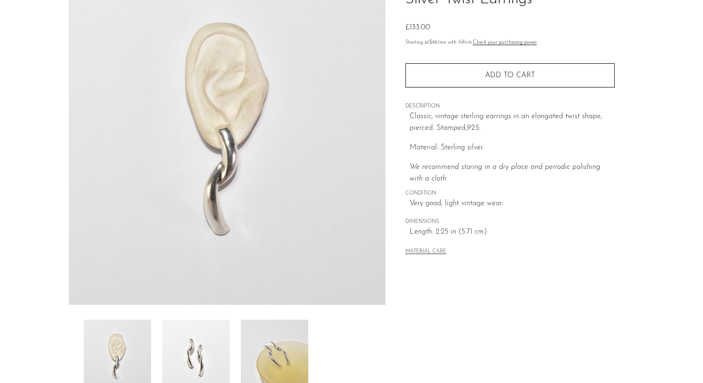
scroll to position [223, 0]
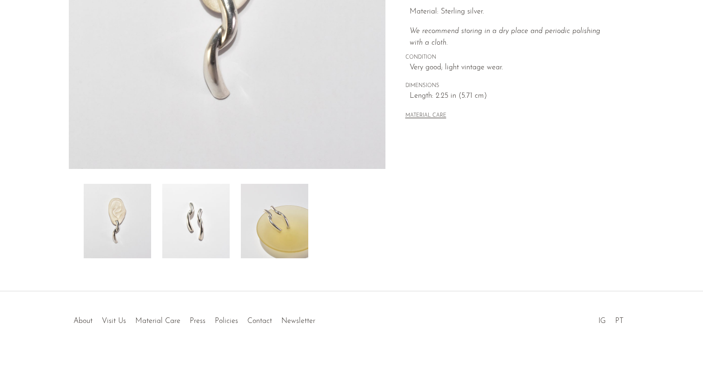
click at [200, 247] on img at bounding box center [195, 221] width 67 height 74
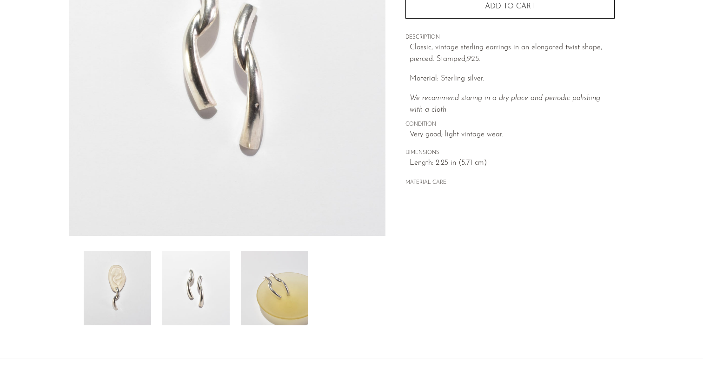
scroll to position [82, 0]
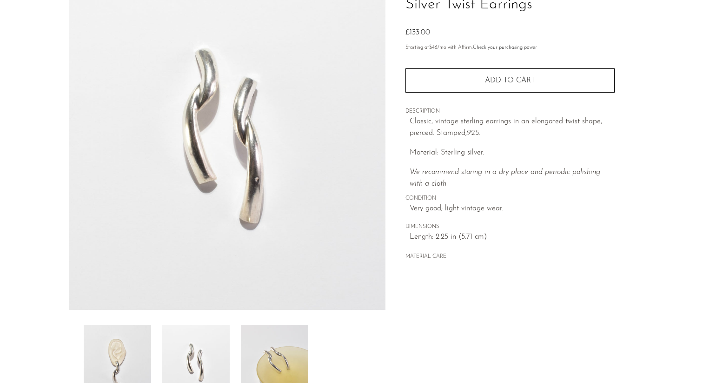
click at [122, 350] on img at bounding box center [117, 361] width 67 height 74
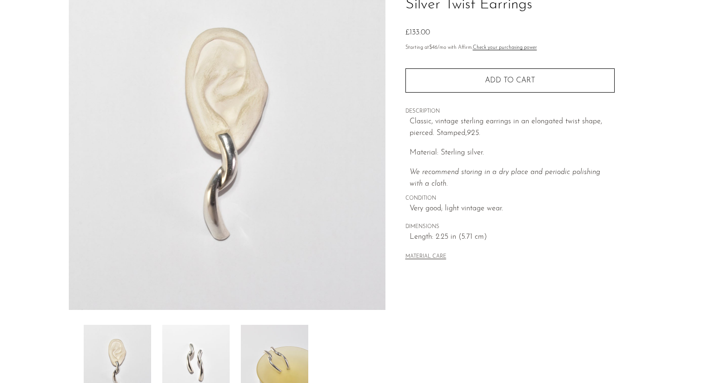
scroll to position [0, 0]
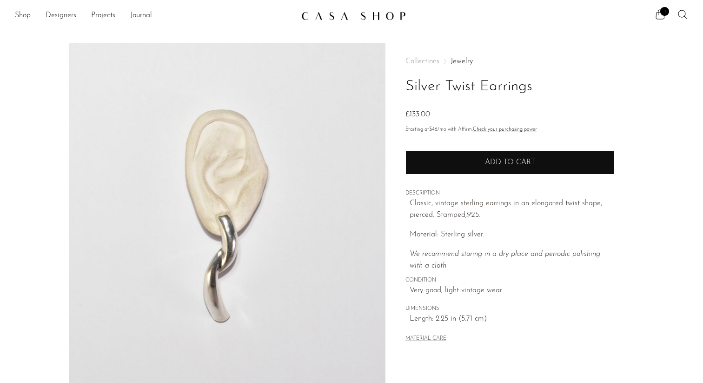
click at [520, 157] on button "Add to cart" at bounding box center [509, 162] width 209 height 24
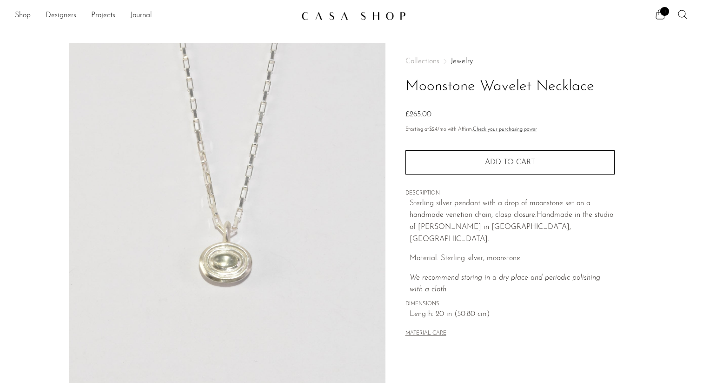
scroll to position [223, 0]
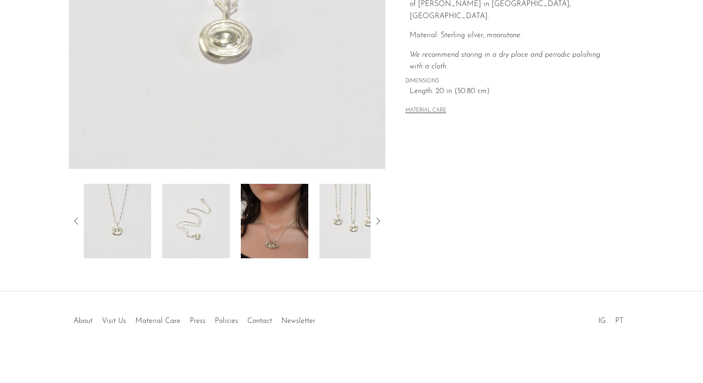
click at [294, 240] on img at bounding box center [274, 221] width 67 height 74
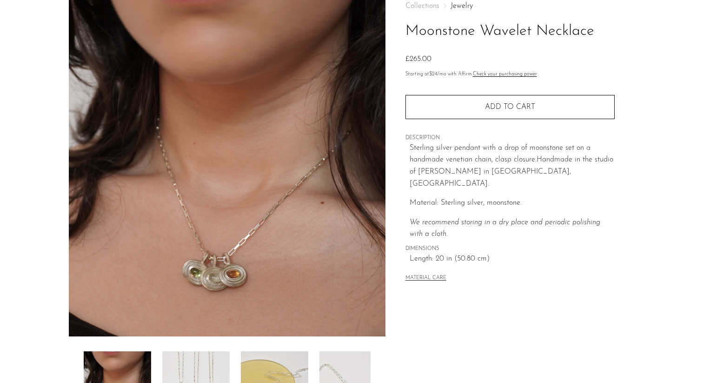
scroll to position [54, 0]
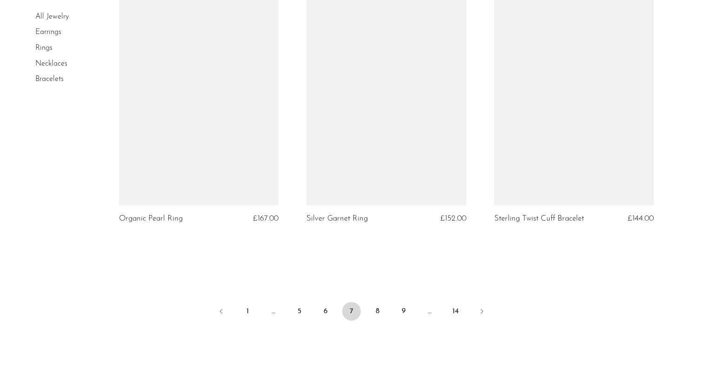
scroll to position [3041, 0]
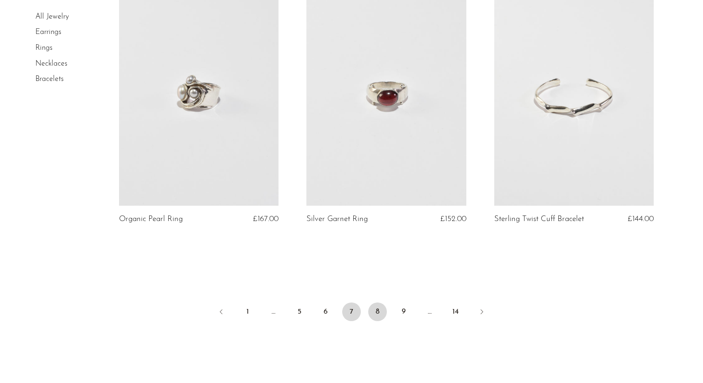
click at [374, 302] on link "8" at bounding box center [377, 311] width 19 height 19
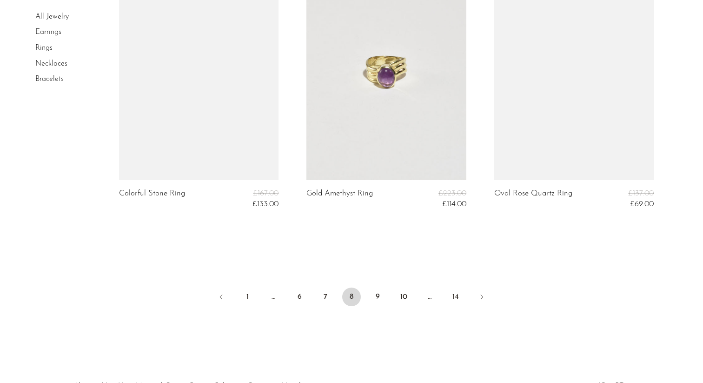
scroll to position [3133, 0]
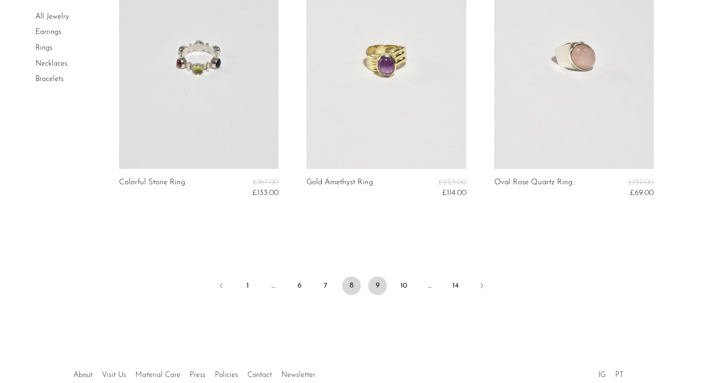
click at [381, 285] on link "9" at bounding box center [377, 285] width 19 height 19
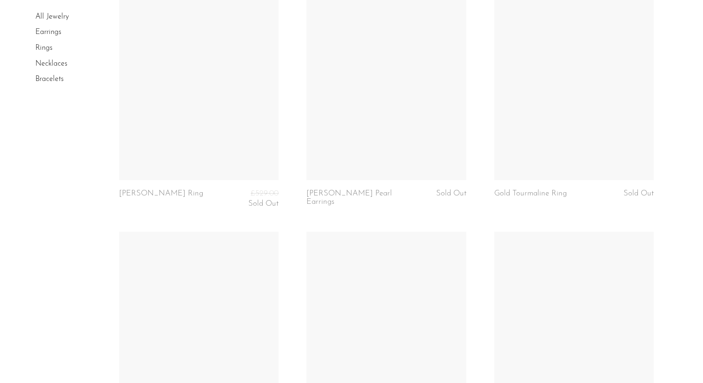
scroll to position [2532, 0]
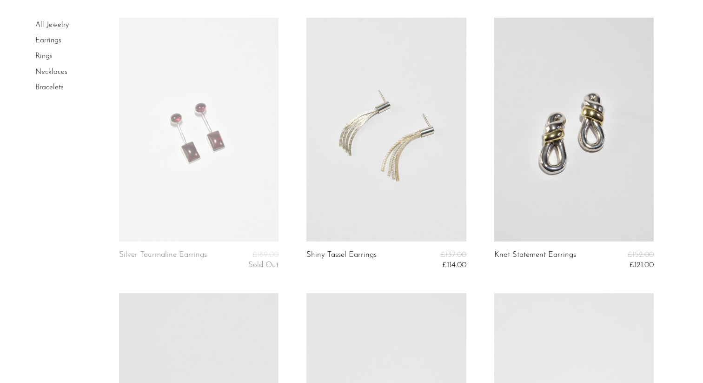
scroll to position [0, 0]
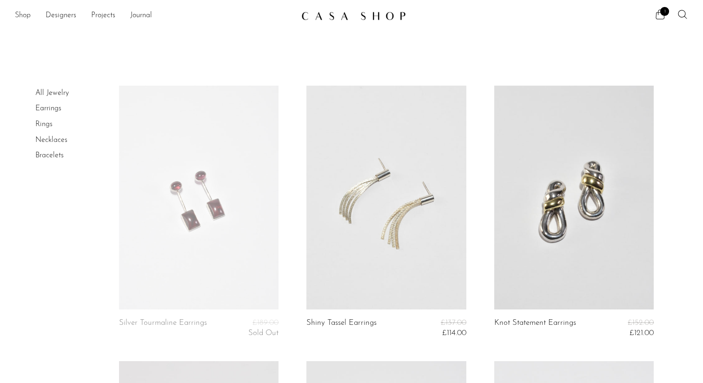
click at [24, 16] on link "Shop" at bounding box center [23, 16] width 16 height 12
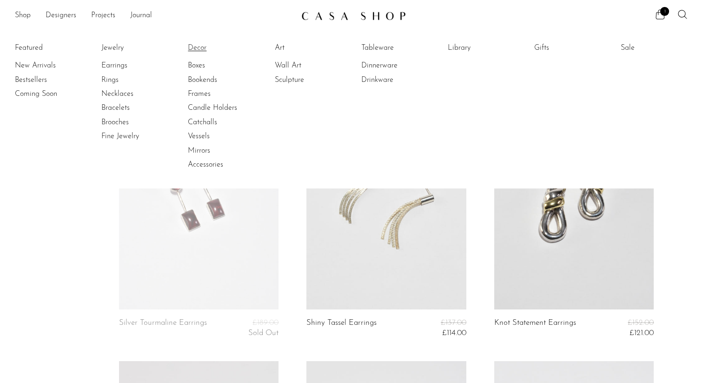
click at [194, 43] on link "Decor" at bounding box center [223, 48] width 70 height 10
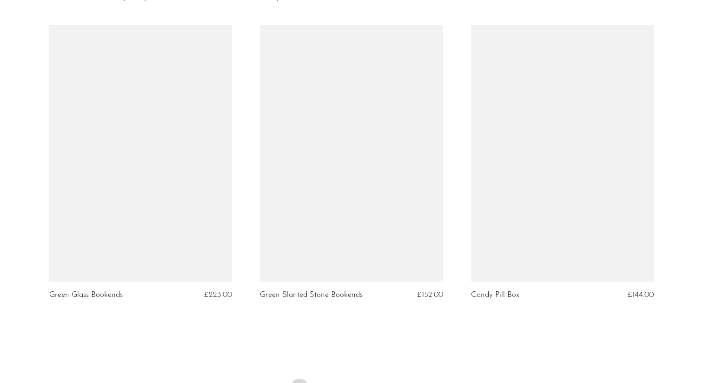
scroll to position [3405, 0]
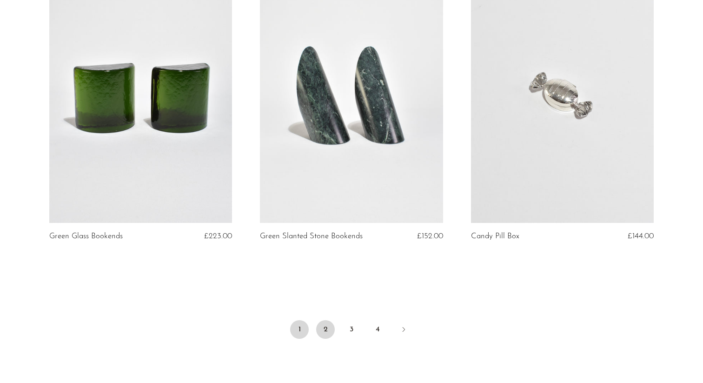
click at [326, 330] on link "2" at bounding box center [325, 329] width 19 height 19
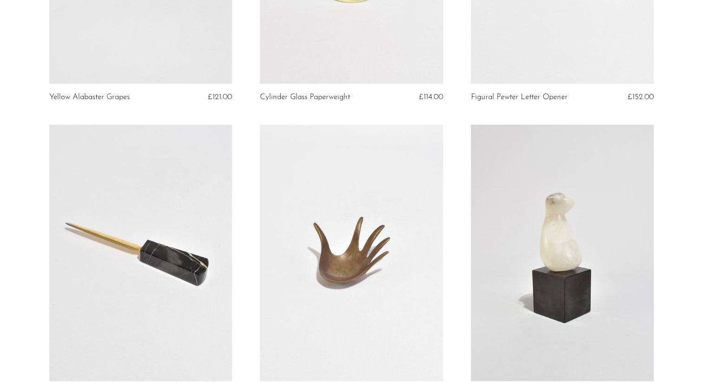
scroll to position [296, 0]
